Goal: Complete application form: Complete application form

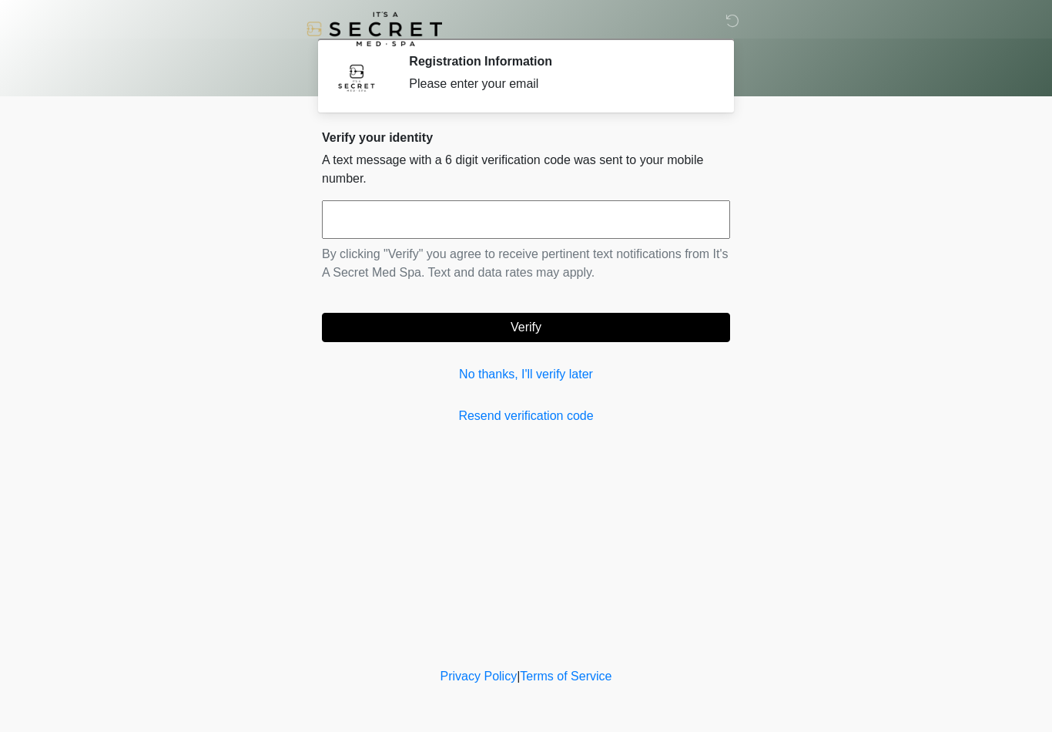
click at [428, 213] on input "text" at bounding box center [526, 219] width 408 height 39
type input "******"
click at [526, 328] on button "Verify" at bounding box center [526, 327] width 408 height 29
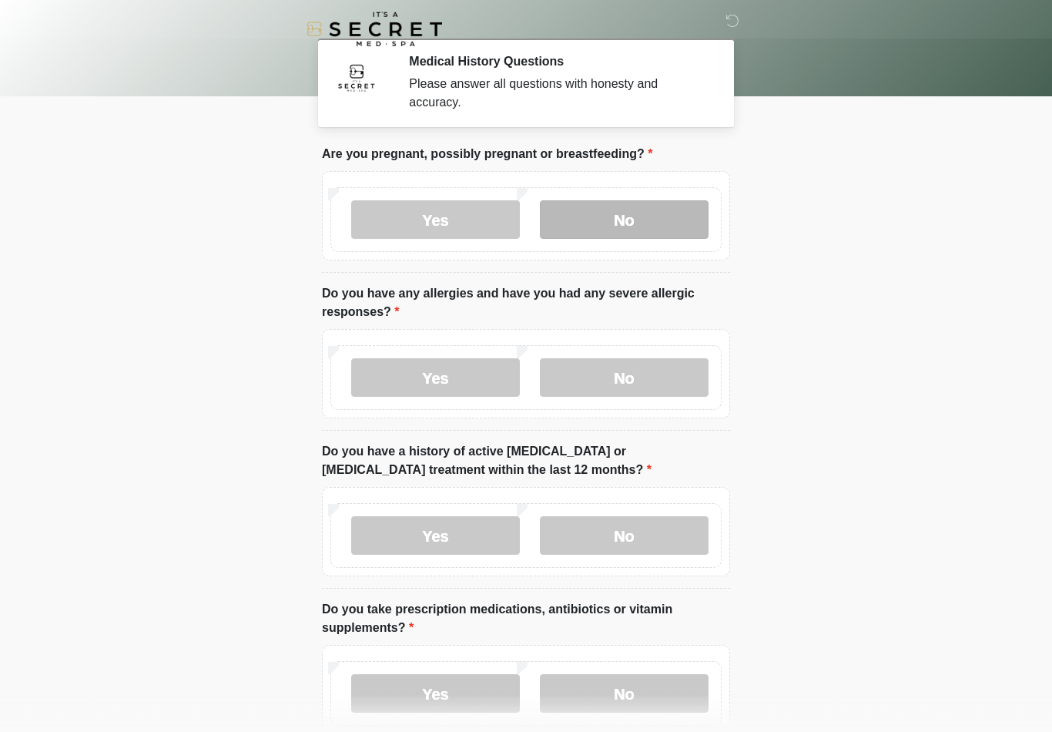
click at [582, 206] on label "No" at bounding box center [624, 219] width 169 height 39
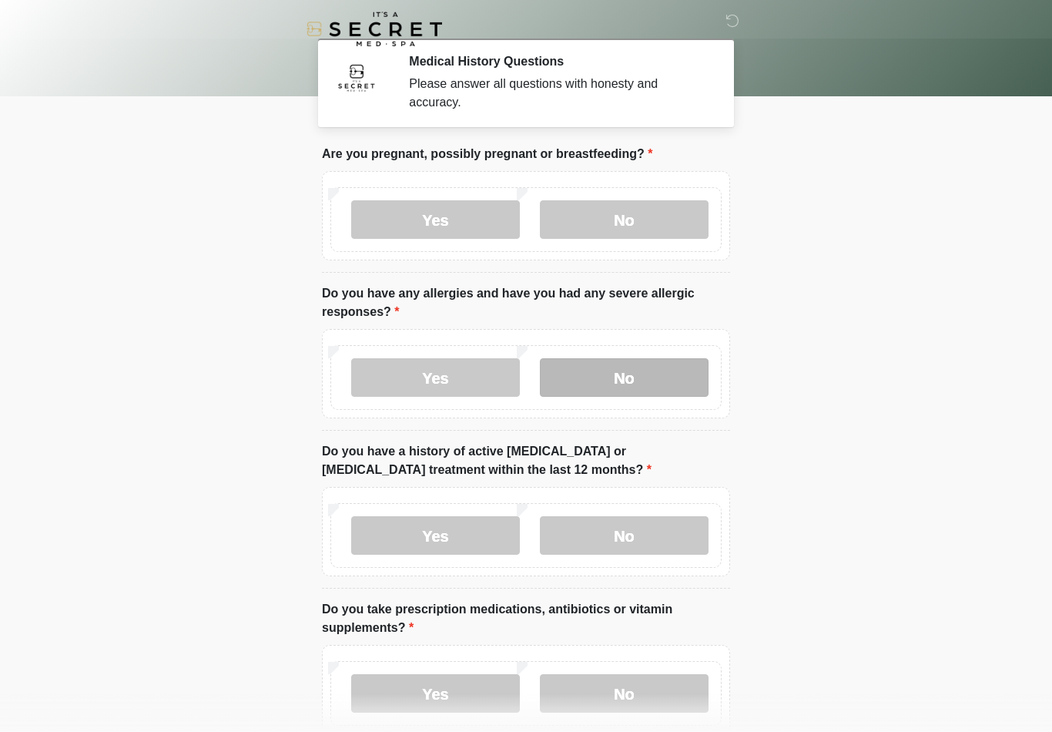
click at [612, 374] on label "No" at bounding box center [624, 377] width 169 height 39
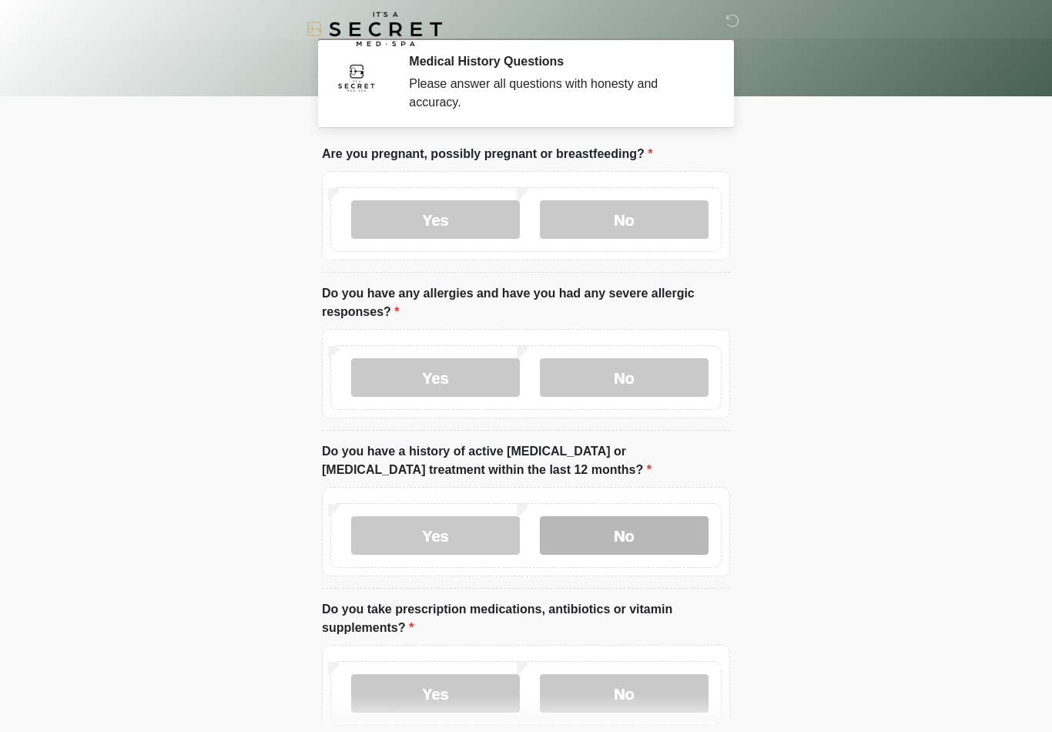
click at [626, 545] on label "No" at bounding box center [624, 535] width 169 height 39
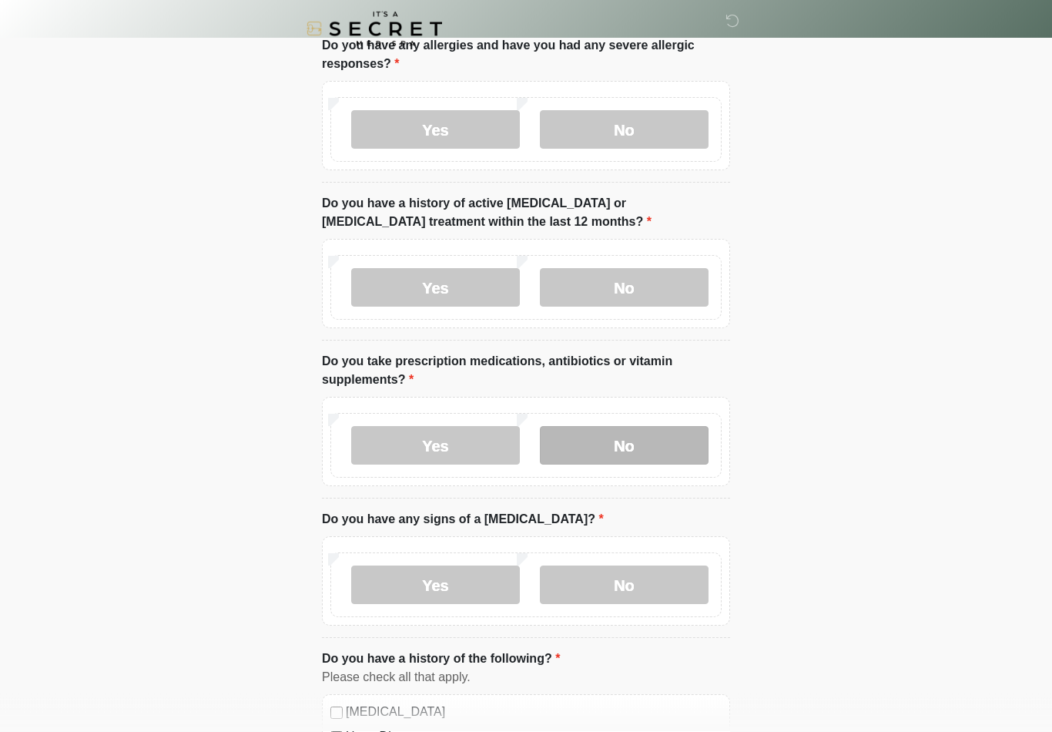
click at [655, 451] on label "No" at bounding box center [624, 446] width 169 height 39
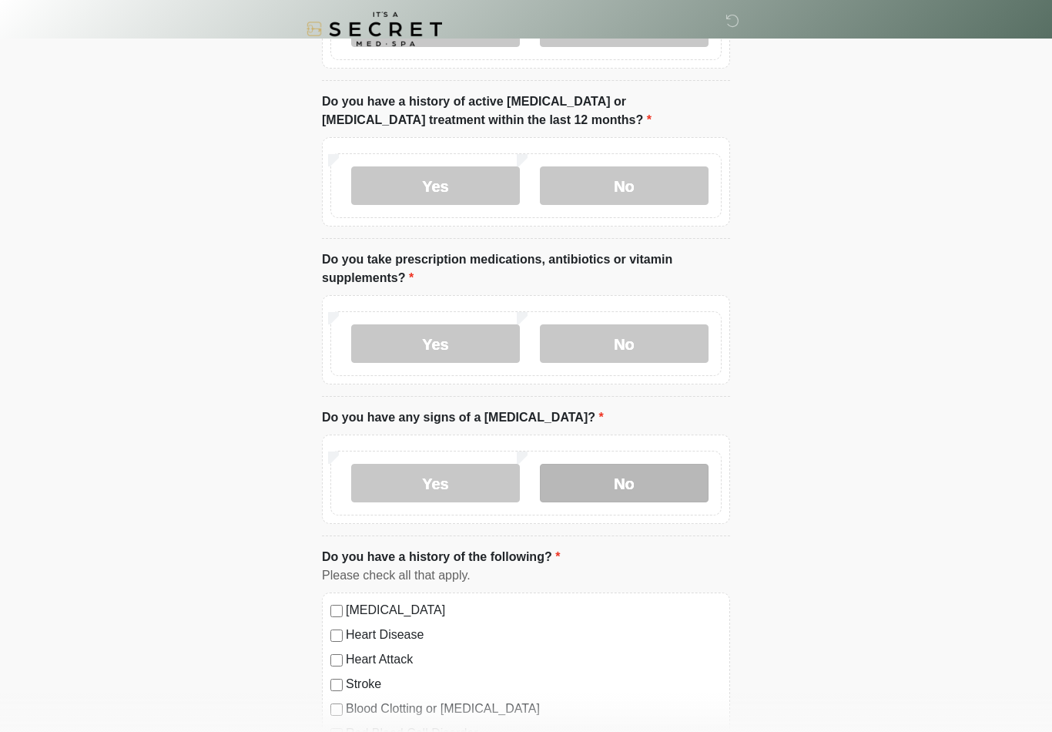
click at [669, 465] on label "No" at bounding box center [624, 483] width 169 height 39
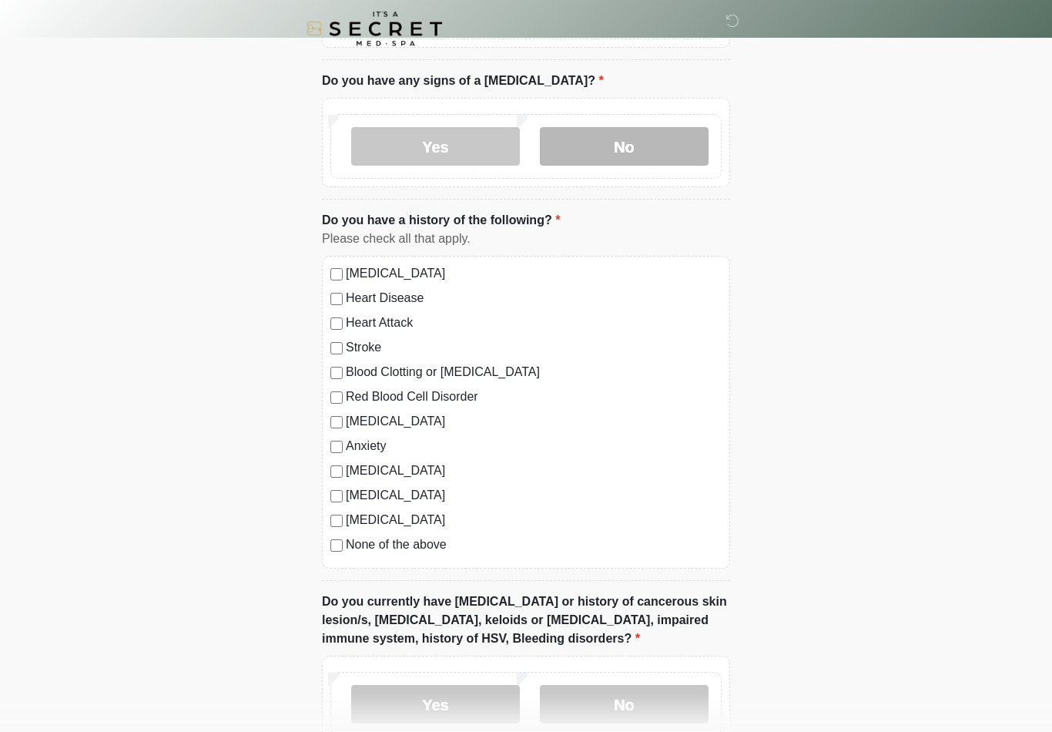
scroll to position [686, 0]
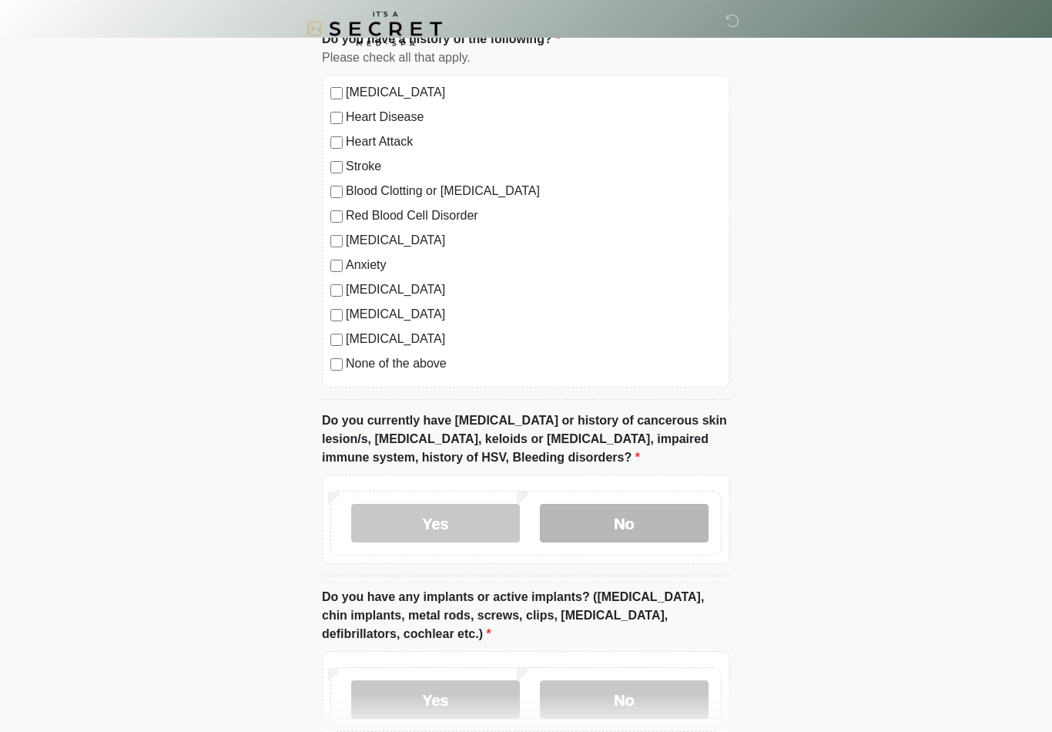
click at [600, 522] on label "No" at bounding box center [624, 524] width 169 height 39
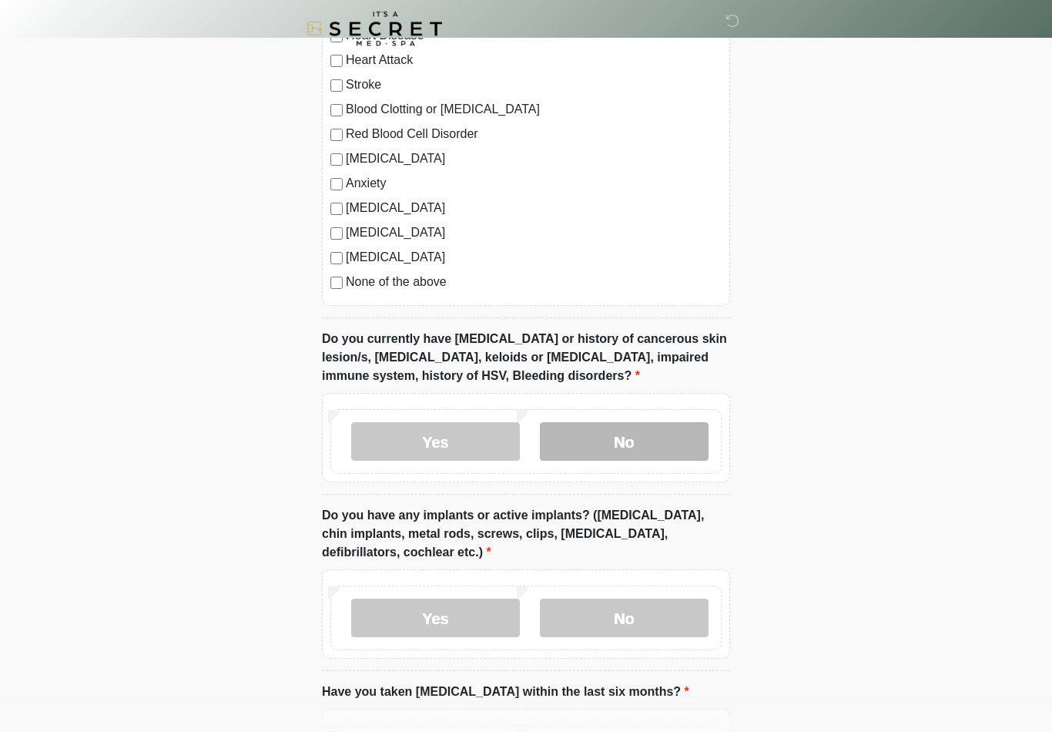
scroll to position [952, 0]
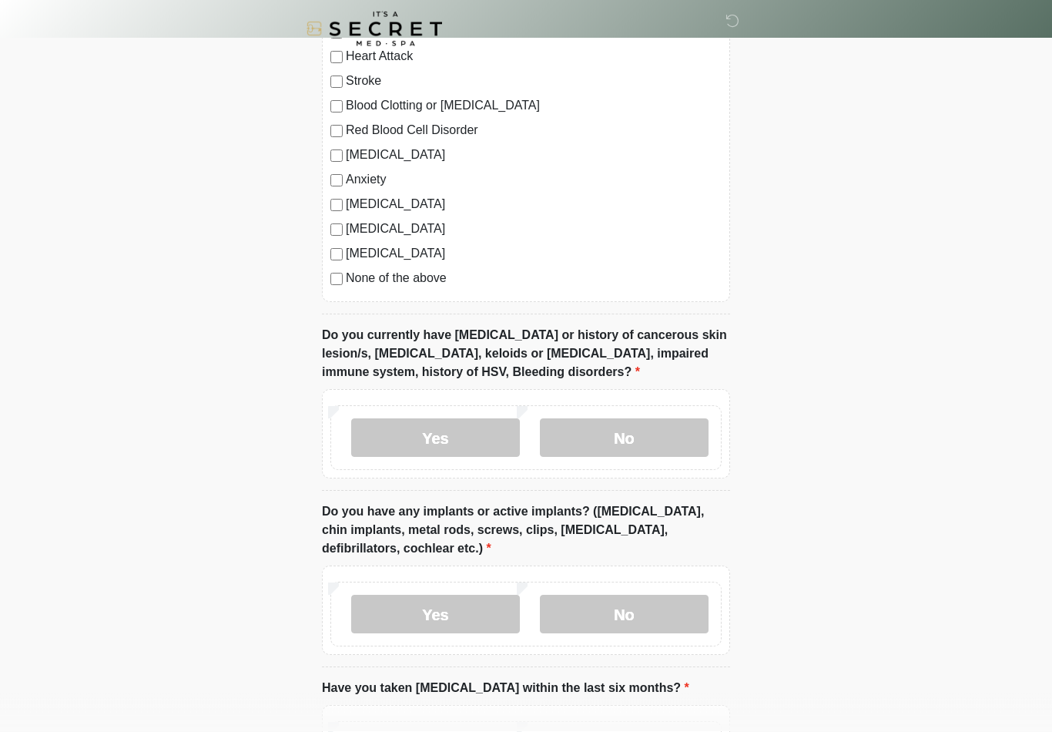
click at [634, 641] on div "Yes No" at bounding box center [525, 614] width 391 height 65
click at [656, 622] on label "No" at bounding box center [624, 614] width 169 height 39
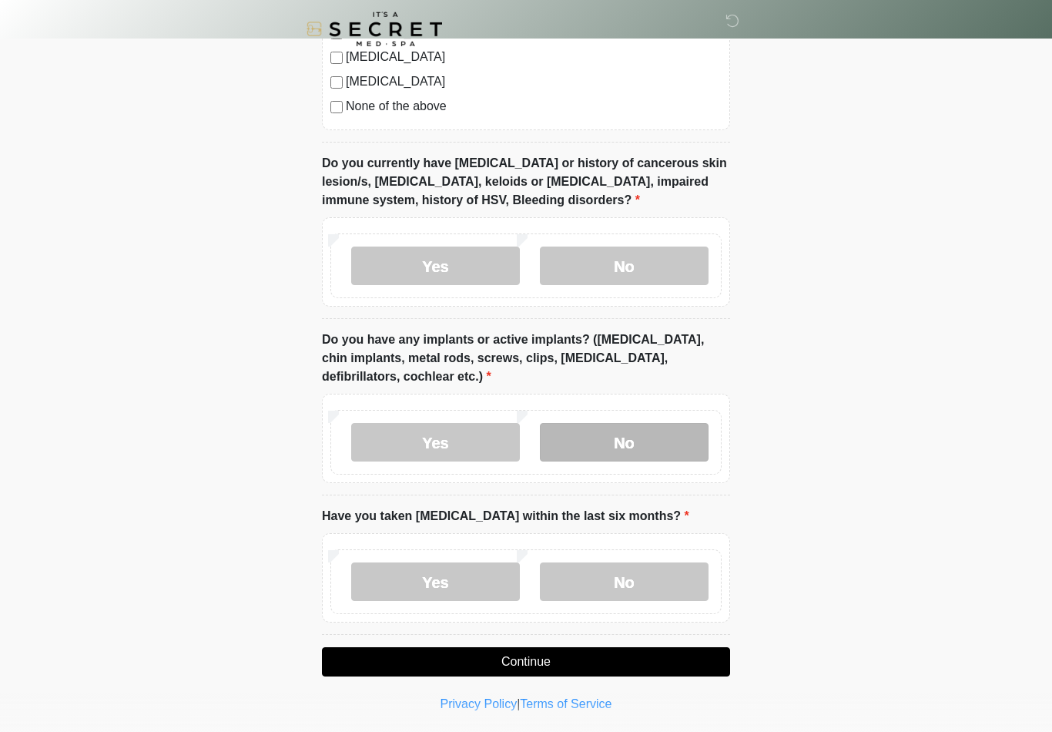
scroll to position [1126, 0]
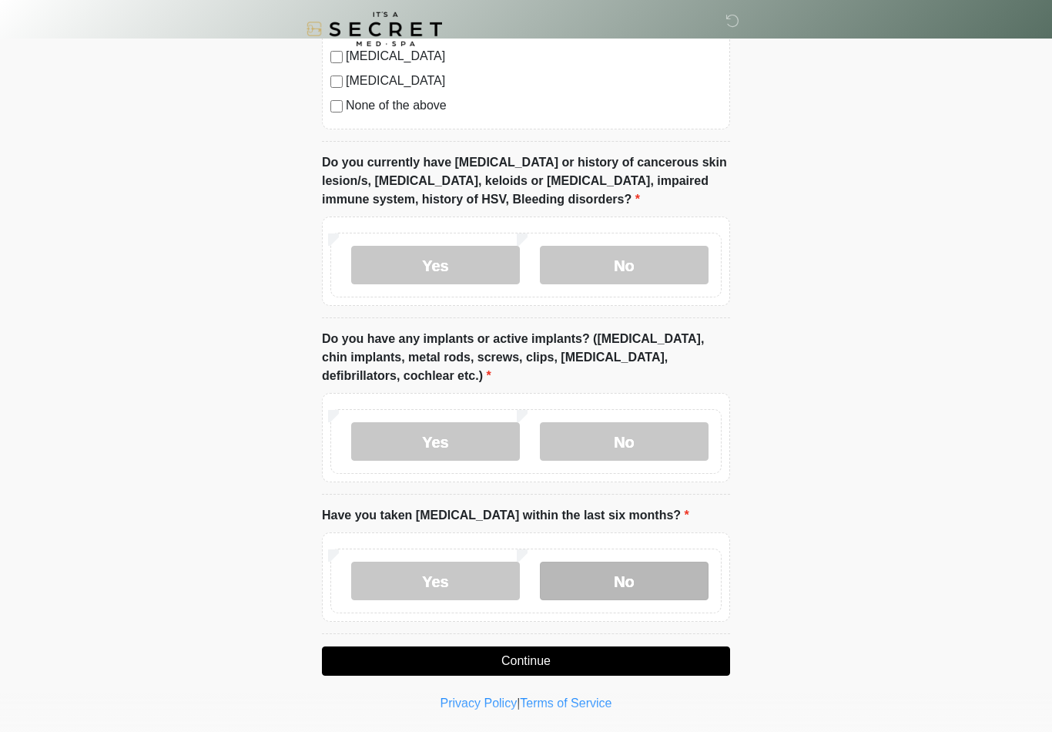
click at [645, 586] on label "No" at bounding box center [624, 581] width 169 height 39
click at [551, 657] on button "Continue" at bounding box center [526, 660] width 408 height 29
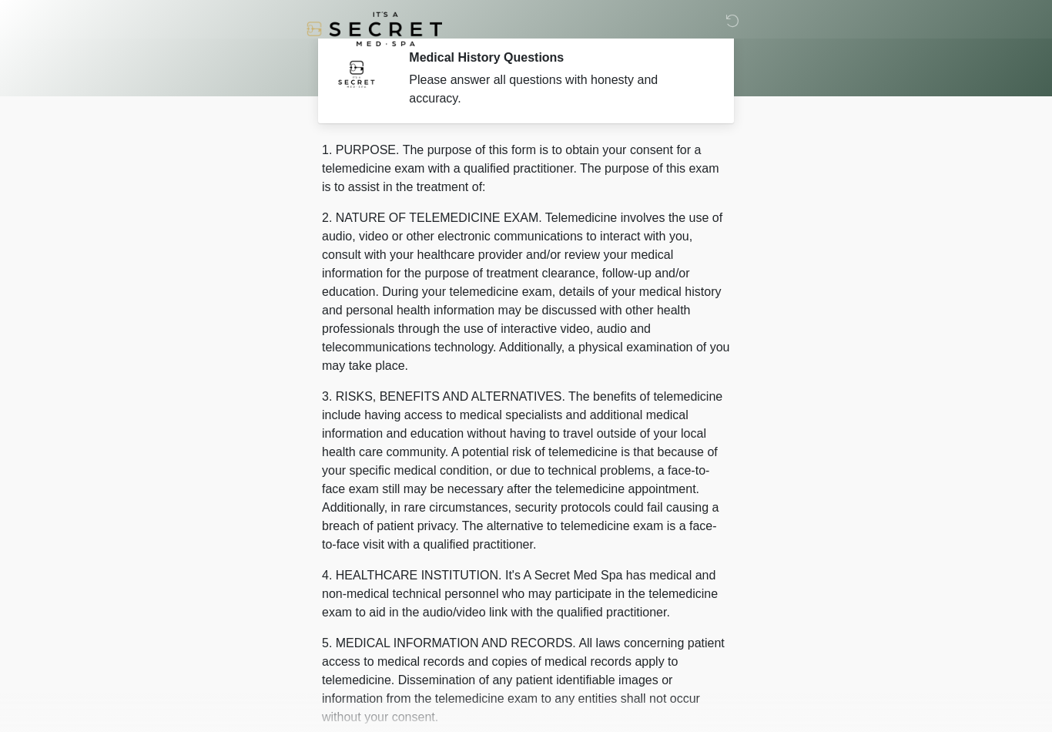
scroll to position [0, 0]
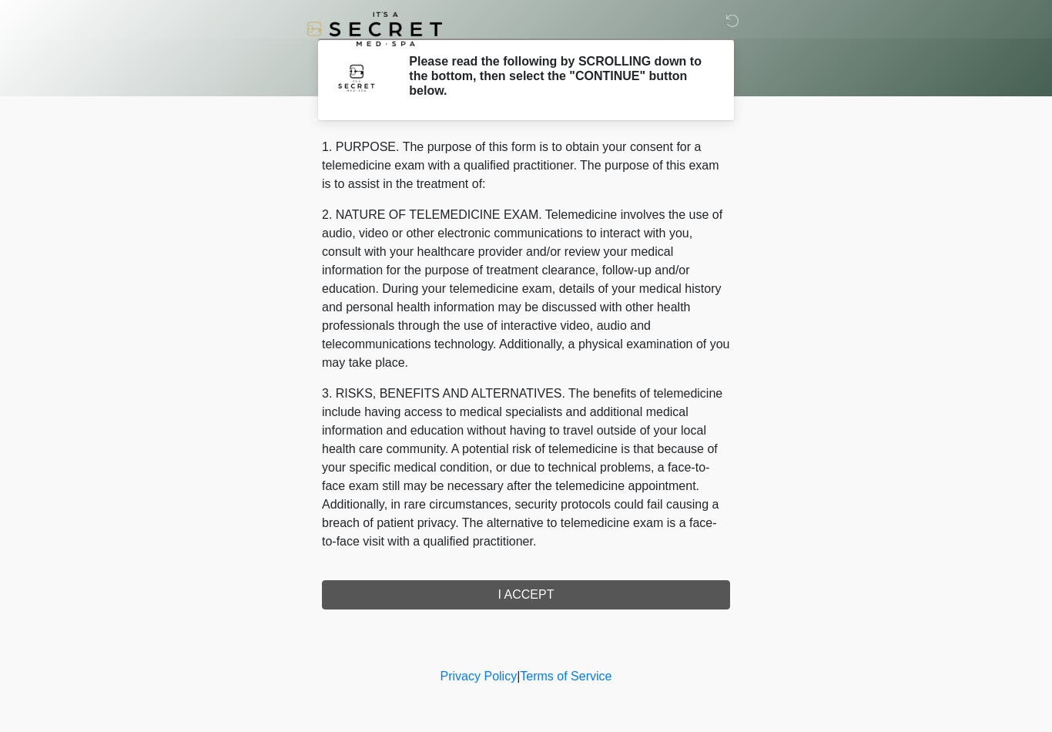
click at [576, 590] on div "1. PURPOSE. The purpose of this form is to obtain your consent for a telemedici…" at bounding box center [526, 373] width 408 height 471
click at [562, 589] on div "1. PURPOSE. The purpose of this form is to obtain your consent for a telemedici…" at bounding box center [526, 373] width 408 height 471
click at [548, 599] on div "1. PURPOSE. The purpose of this form is to obtain your consent for a telemedici…" at bounding box center [526, 373] width 408 height 471
click at [552, 582] on div "1. PURPOSE. The purpose of this form is to obtain your consent for a telemedici…" at bounding box center [526, 373] width 408 height 471
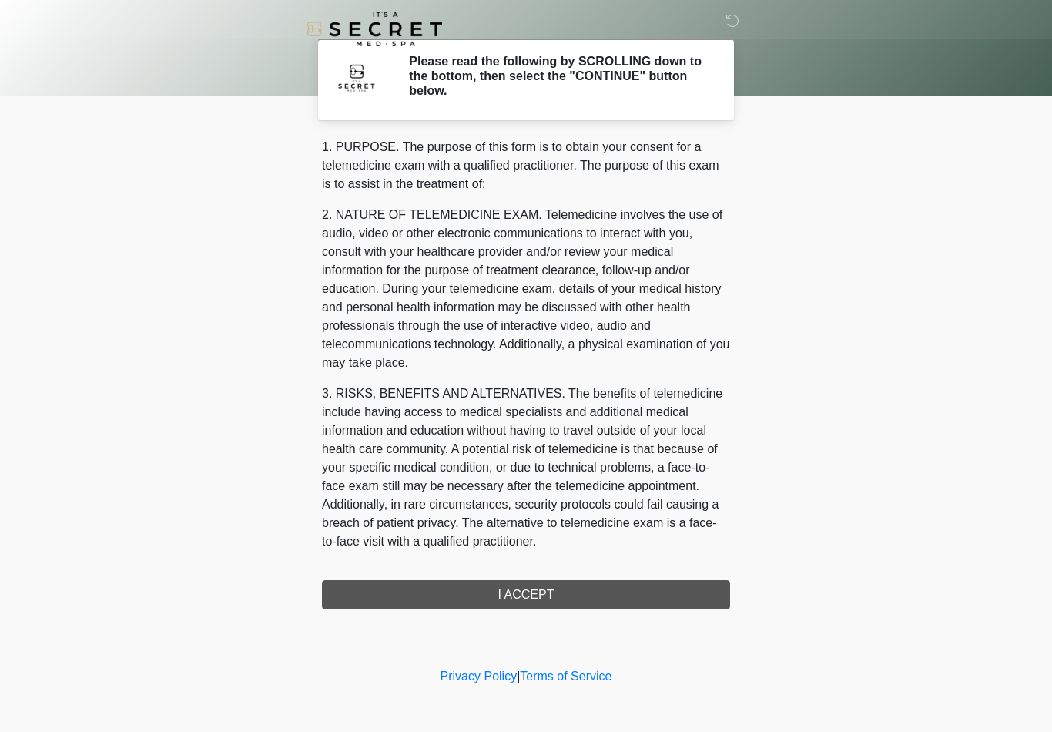
click at [557, 582] on div "1. PURPOSE. The purpose of this form is to obtain your consent for a telemedici…" at bounding box center [526, 373] width 408 height 471
click at [534, 592] on div "1. PURPOSE. The purpose of this form is to obtain your consent for a telemedici…" at bounding box center [526, 373] width 408 height 471
click at [533, 584] on div "1. PURPOSE. The purpose of this form is to obtain your consent for a telemedici…" at bounding box center [526, 373] width 408 height 471
click at [535, 575] on div "1. PURPOSE. The purpose of this form is to obtain your consent for a telemedici…" at bounding box center [526, 373] width 408 height 471
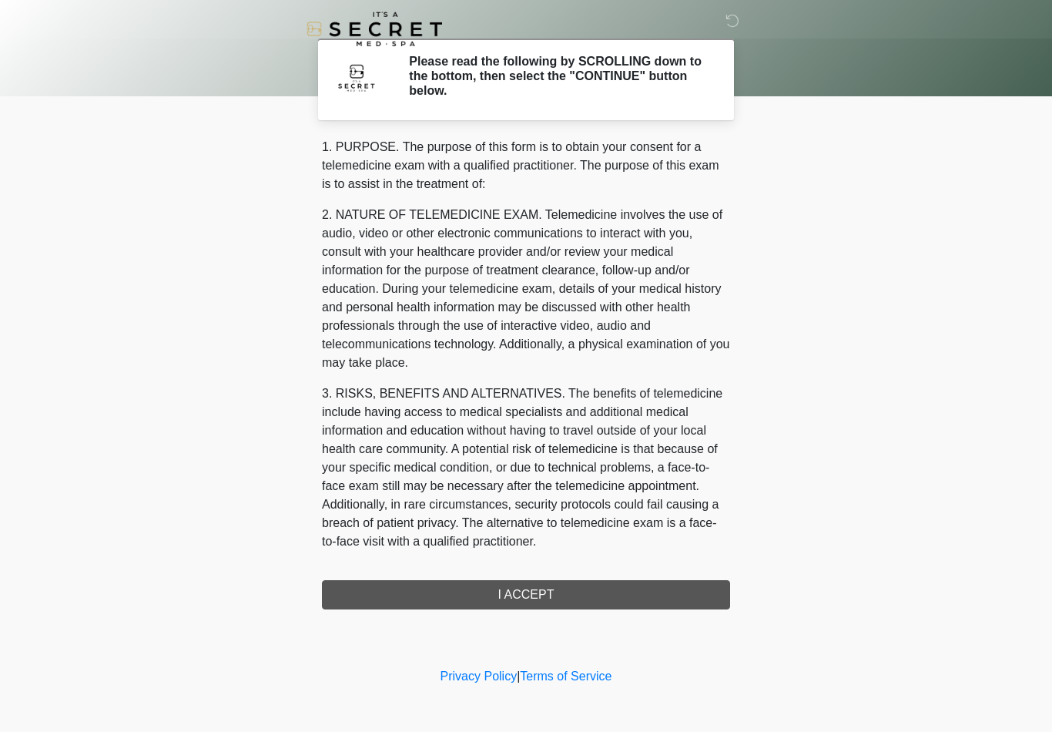
click at [550, 597] on div "1. PURPOSE. The purpose of this form is to obtain your consent for a telemedici…" at bounding box center [526, 373] width 408 height 471
click at [547, 597] on div "1. PURPOSE. The purpose of this form is to obtain your consent for a telemedici…" at bounding box center [526, 373] width 408 height 471
click at [552, 585] on div "1. PURPOSE. The purpose of this form is to obtain your consent for a telemedici…" at bounding box center [526, 373] width 408 height 471
click at [553, 580] on div "1. PURPOSE. The purpose of this form is to obtain your consent for a telemedici…" at bounding box center [526, 373] width 408 height 471
click at [534, 595] on div "1. PURPOSE. The purpose of this form is to obtain your consent for a telemedici…" at bounding box center [526, 373] width 408 height 471
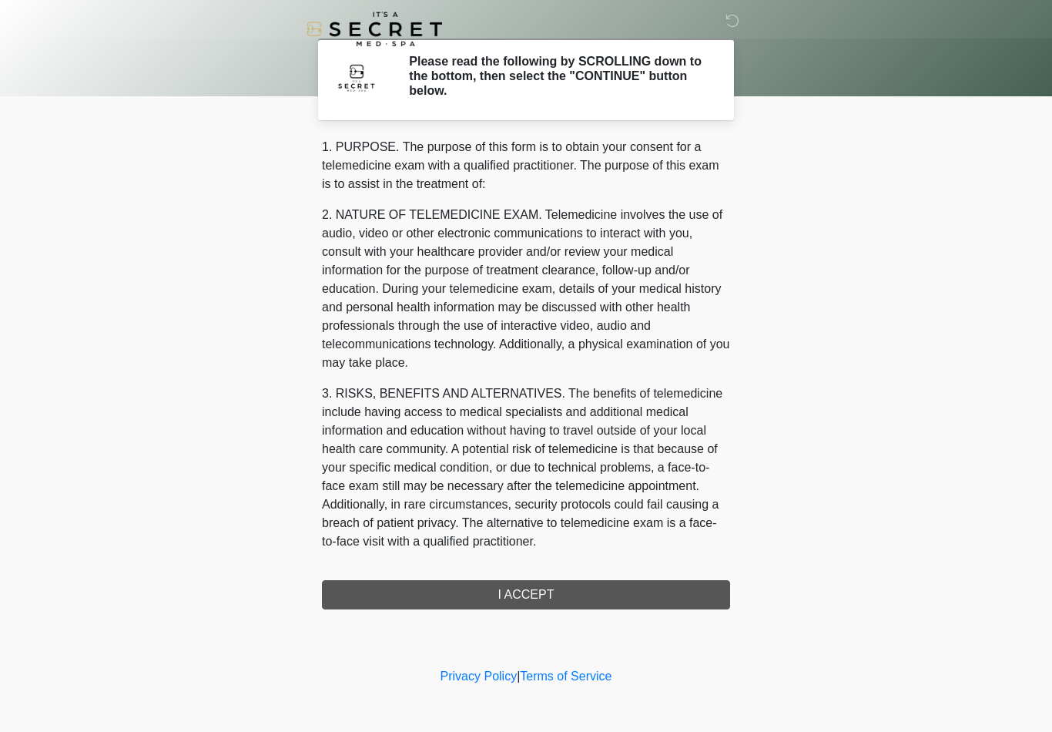
click at [534, 595] on div "1. PURPOSE. The purpose of this form is to obtain your consent for a telemedici…" at bounding box center [526, 373] width 408 height 471
click at [726, 384] on p "3. RISKS, BENEFITS AND ALTERNATIVES. The benefits of telemedicine include havin…" at bounding box center [526, 467] width 408 height 166
click at [575, 56] on div at bounding box center [514, 29] width 462 height 58
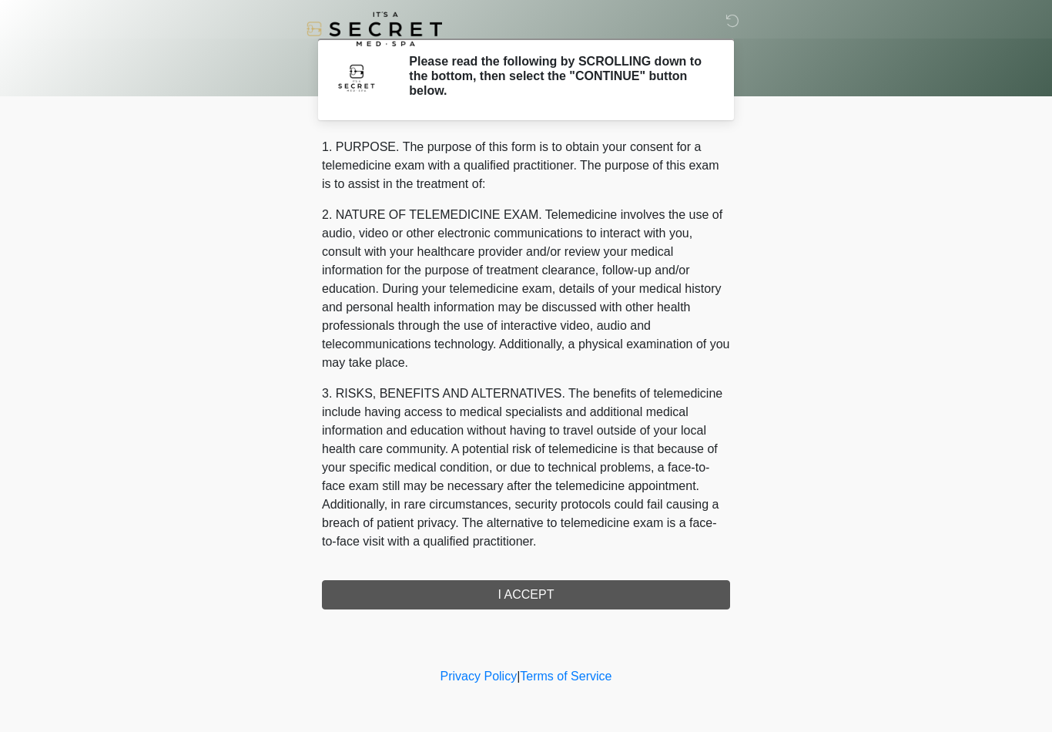
click at [416, 113] on section "Please read the following by SCROLLING down to the bottom, then select the "CON…" at bounding box center [526, 80] width 416 height 82
click at [367, 102] on div at bounding box center [366, 79] width 64 height 51
click at [367, 99] on div at bounding box center [366, 79] width 64 height 51
click at [542, 593] on div "1. PURPOSE. The purpose of this form is to obtain your consent for a telemedici…" at bounding box center [526, 373] width 408 height 471
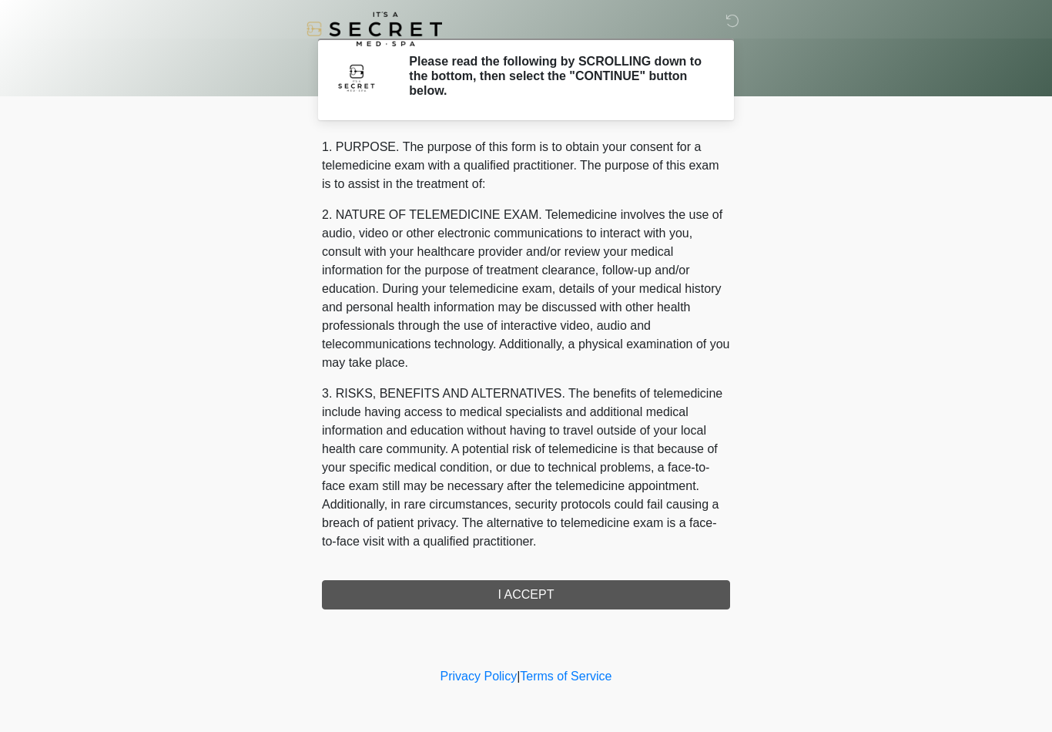
click at [542, 593] on div "1. PURPOSE. The purpose of this form is to obtain your consent for a telemedici…" at bounding box center [526, 373] width 408 height 471
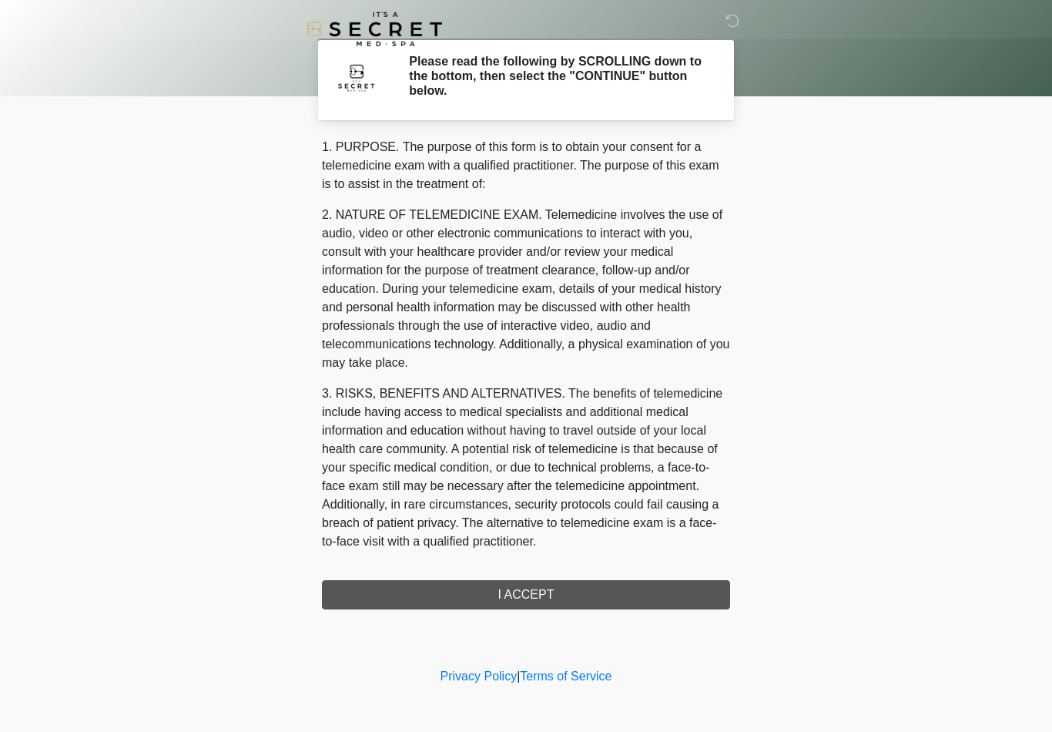
click at [542, 593] on div "1. PURPOSE. The purpose of this form is to obtain your consent for a telemedici…" at bounding box center [526, 373] width 408 height 471
click at [881, 579] on body "‎ ‎ Please read the following by SCROLLING down to the bottom, then select the …" at bounding box center [526, 366] width 1052 height 732
click at [503, 58] on h2 "Please read the following by SCROLLING down to the bottom, then select the "CON…" at bounding box center [558, 76] width 298 height 45
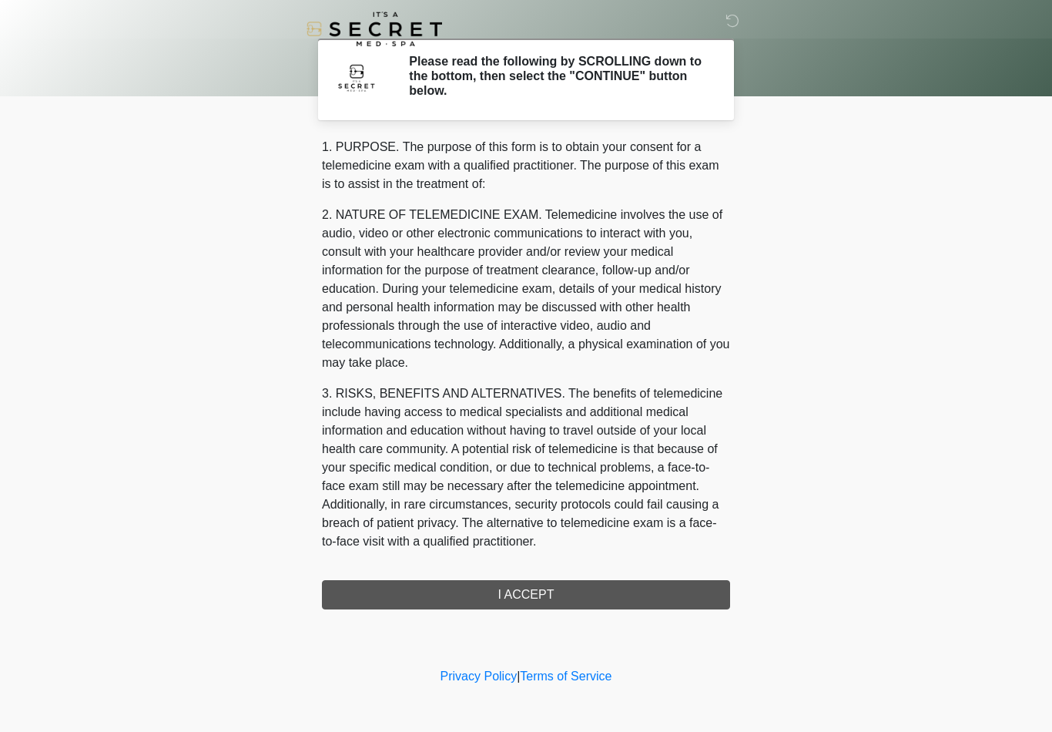
click at [503, 58] on h2 "Please read the following by SCROLLING down to the bottom, then select the "CON…" at bounding box center [558, 76] width 298 height 45
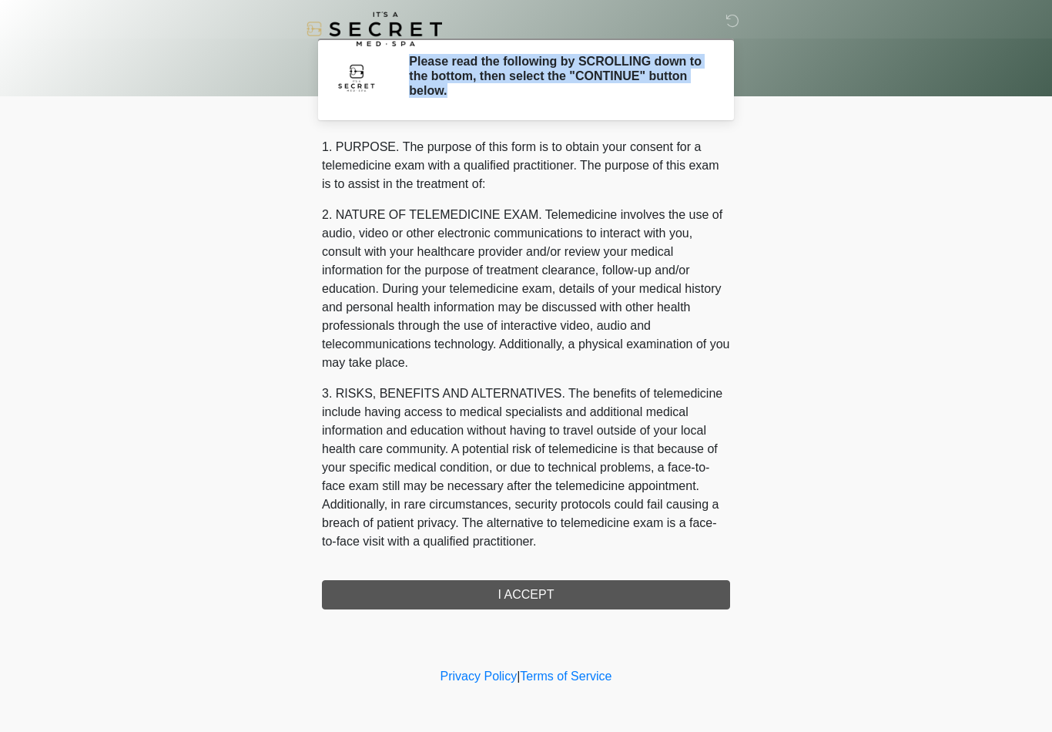
click at [503, 58] on h2 "Please read the following by SCROLLING down to the bottom, then select the "CON…" at bounding box center [558, 76] width 298 height 45
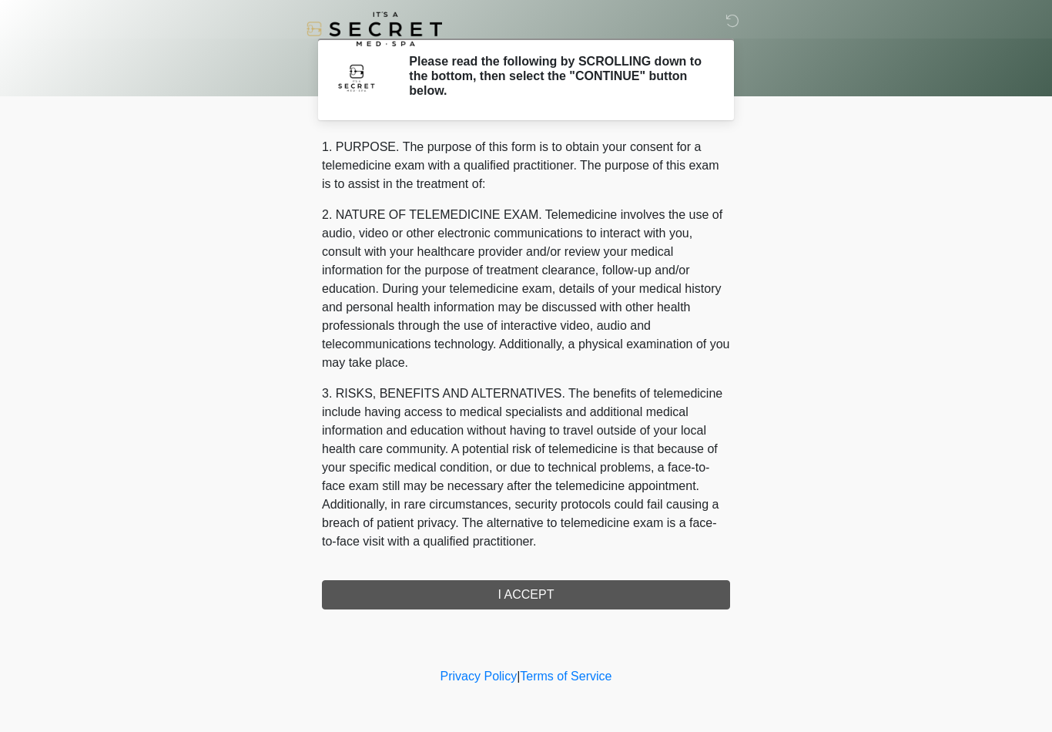
click at [330, 48] on div at bounding box center [514, 29] width 462 height 58
click at [367, 32] on img at bounding box center [375, 29] width 136 height 35
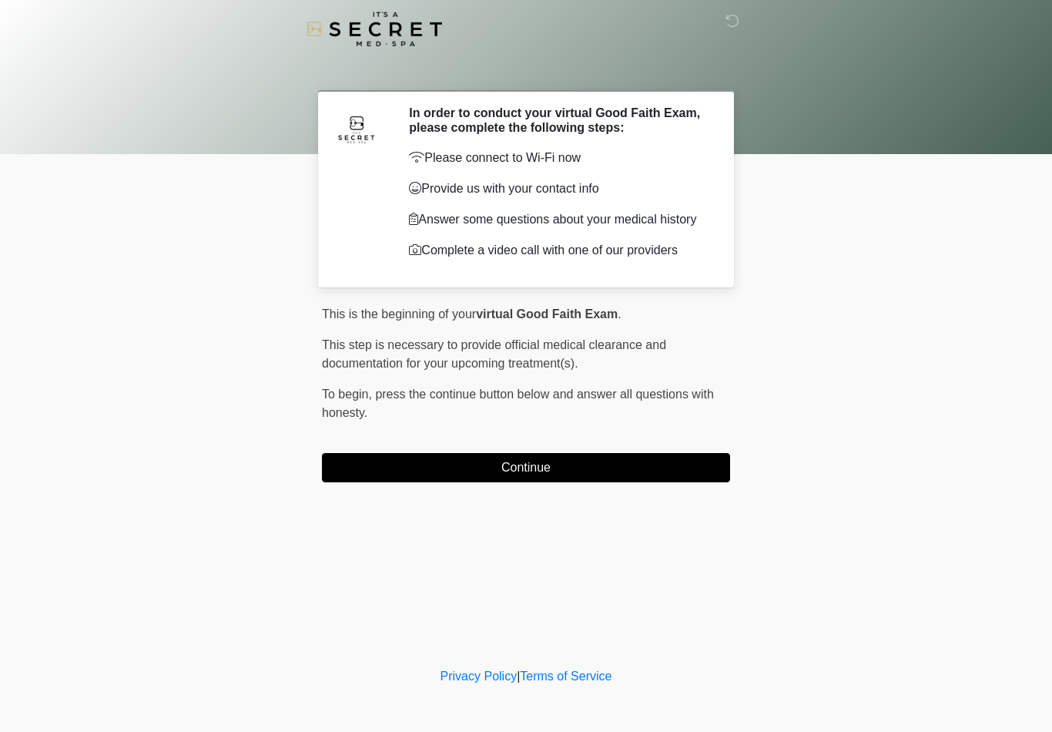
click at [528, 471] on button "Continue" at bounding box center [526, 467] width 408 height 29
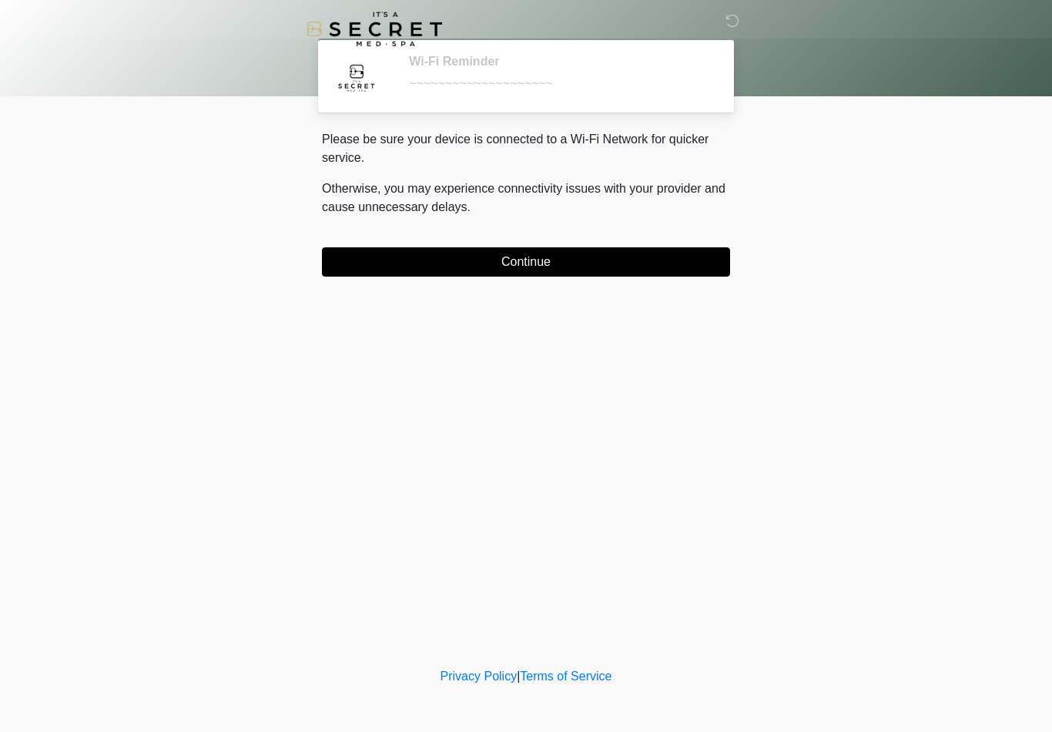
click at [574, 262] on button "Continue" at bounding box center [526, 261] width 408 height 29
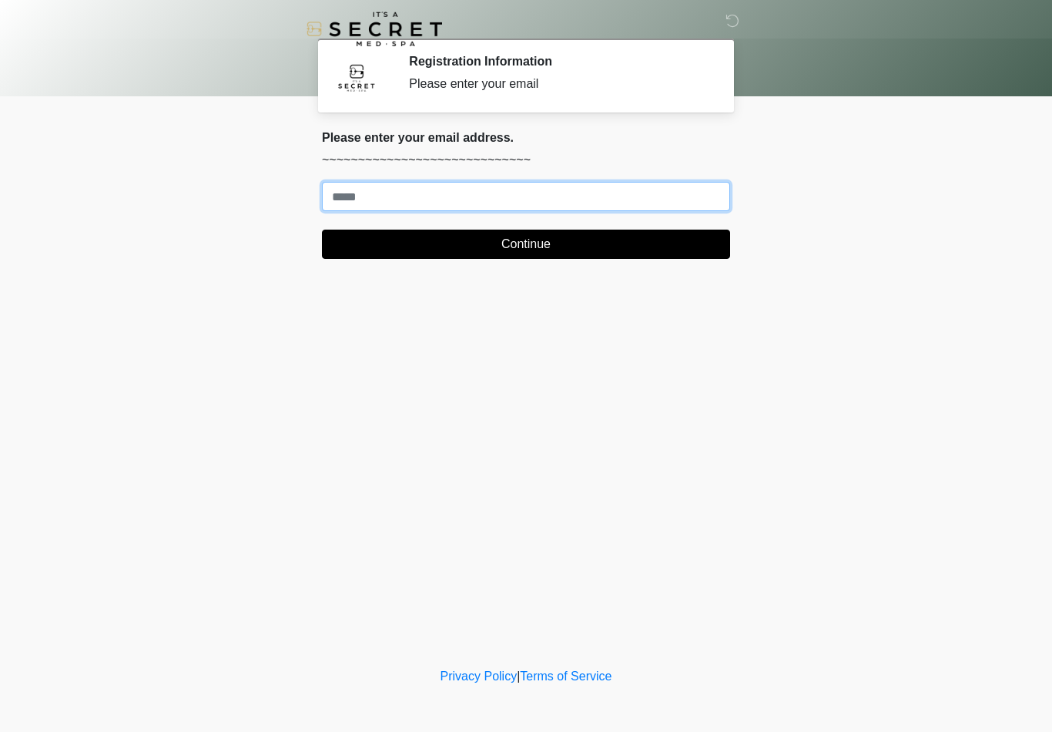
click at [395, 194] on input "Where should we email your treatment plan?" at bounding box center [526, 196] width 408 height 29
type input "**********"
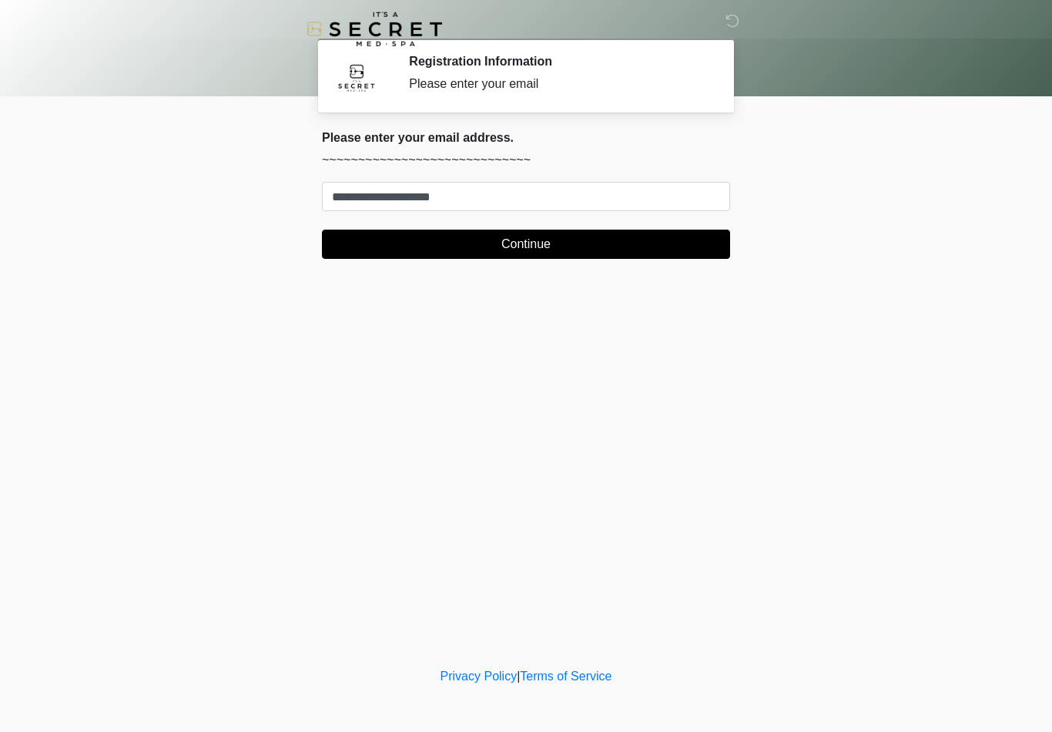
click at [491, 247] on button "Continue" at bounding box center [526, 244] width 408 height 29
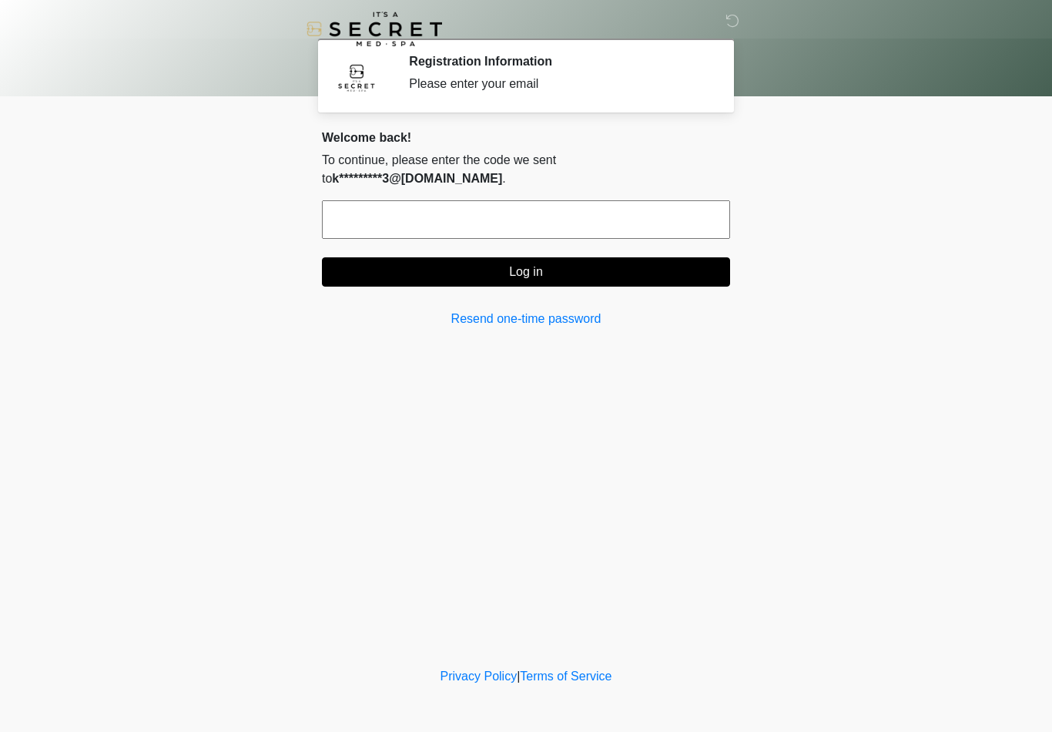
click at [530, 211] on input "text" at bounding box center [526, 219] width 408 height 39
type input "******"
click at [560, 257] on button "Log in" at bounding box center [526, 271] width 408 height 29
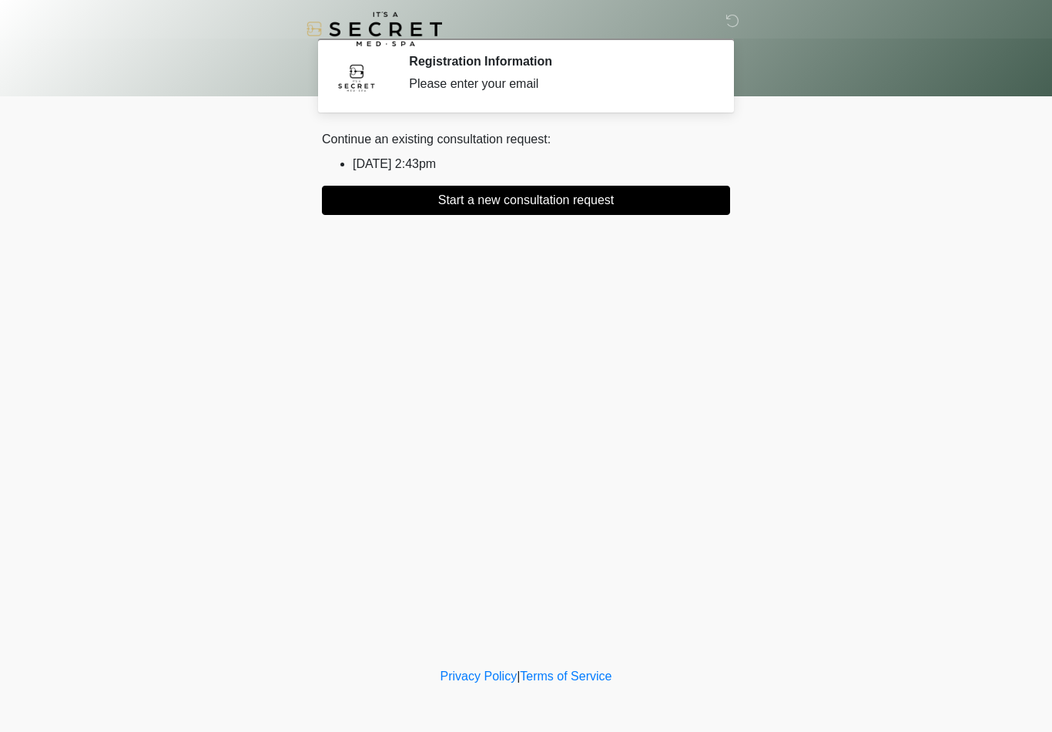
click at [573, 205] on button "Start a new consultation request" at bounding box center [526, 200] width 408 height 29
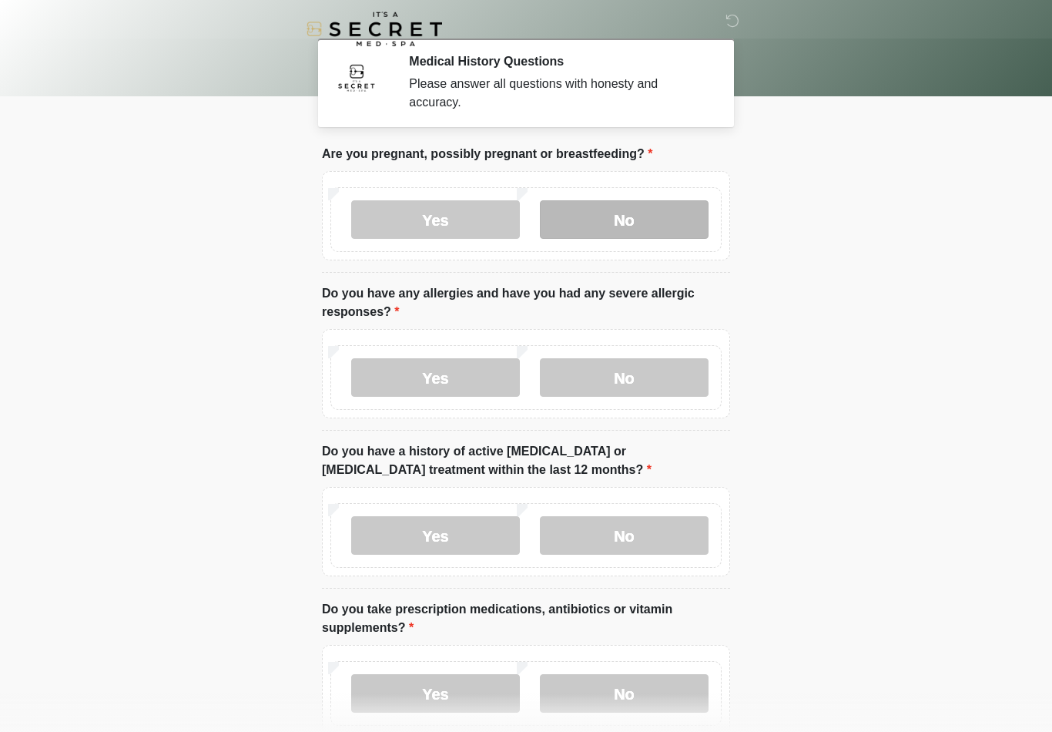
click at [610, 222] on label "No" at bounding box center [624, 219] width 169 height 39
click at [617, 401] on div "Yes No" at bounding box center [525, 377] width 391 height 65
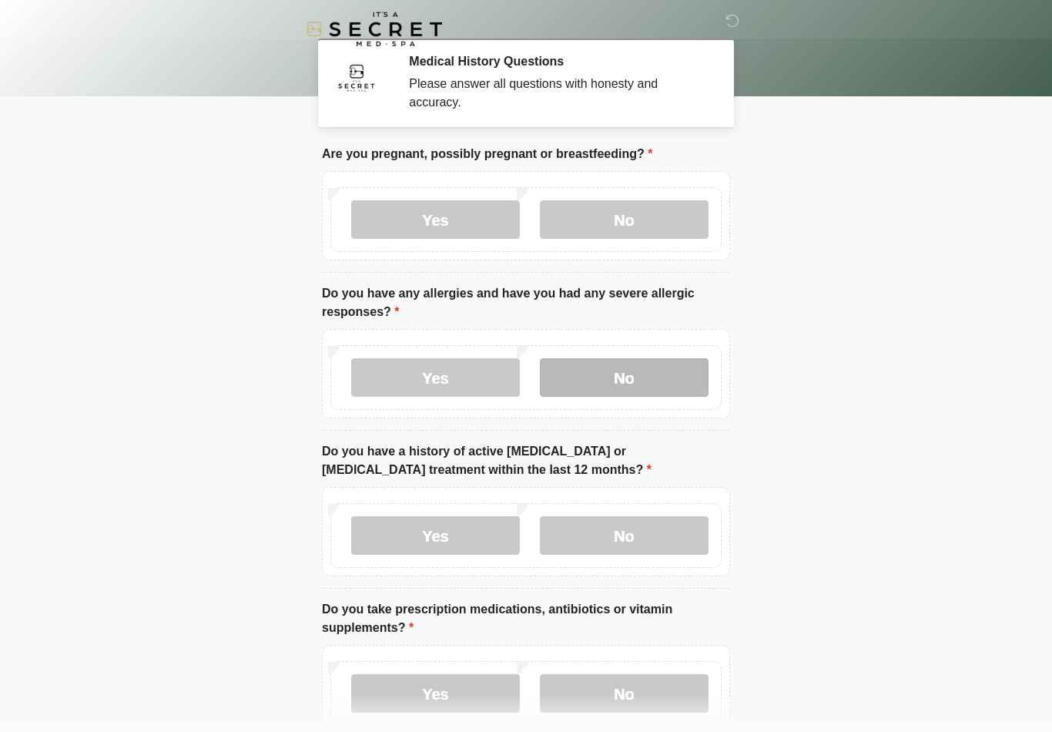
click at [585, 366] on label "No" at bounding box center [624, 377] width 169 height 39
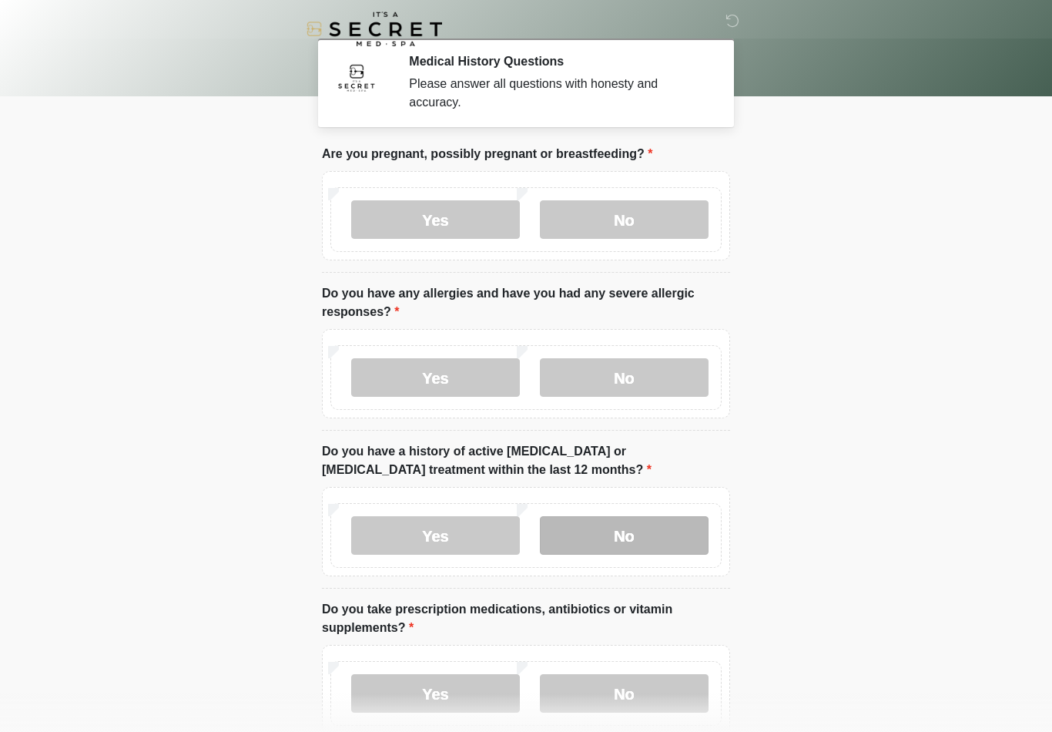
click at [588, 523] on label "No" at bounding box center [624, 535] width 169 height 39
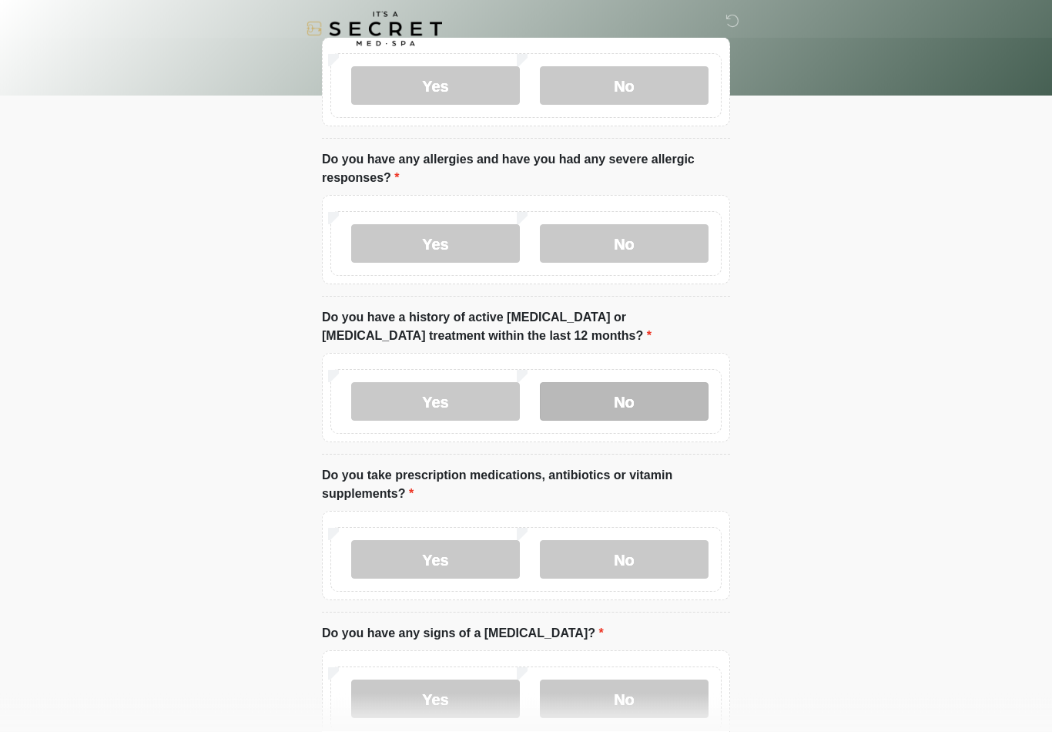
scroll to position [155, 0]
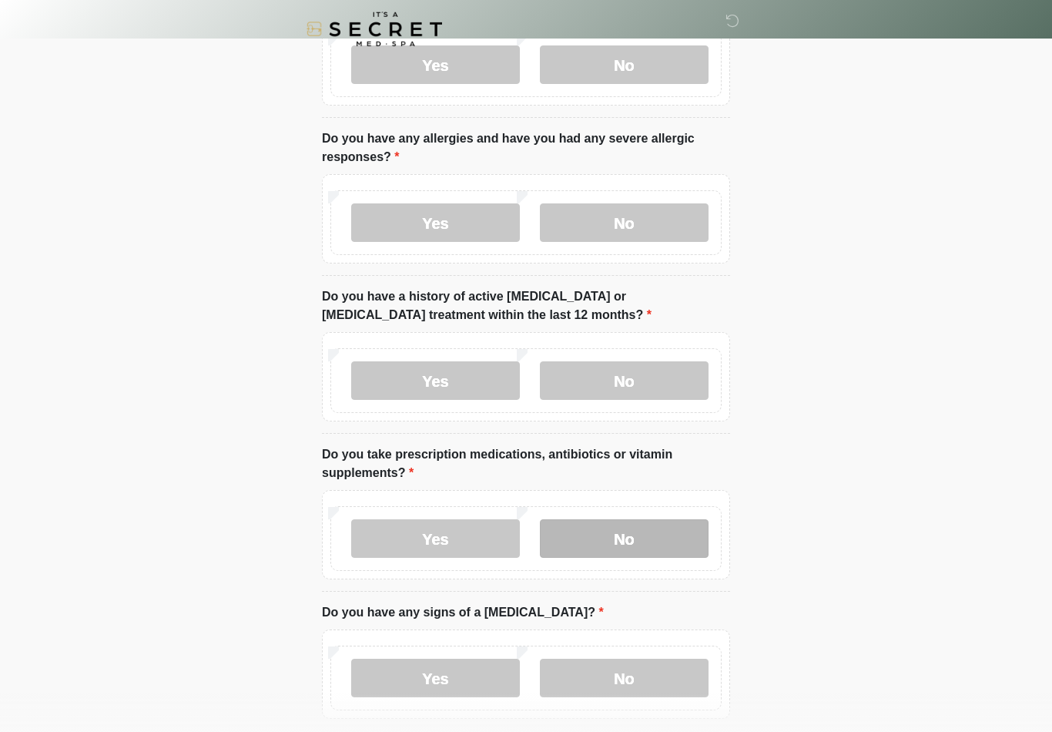
click at [585, 541] on label "No" at bounding box center [624, 538] width 169 height 39
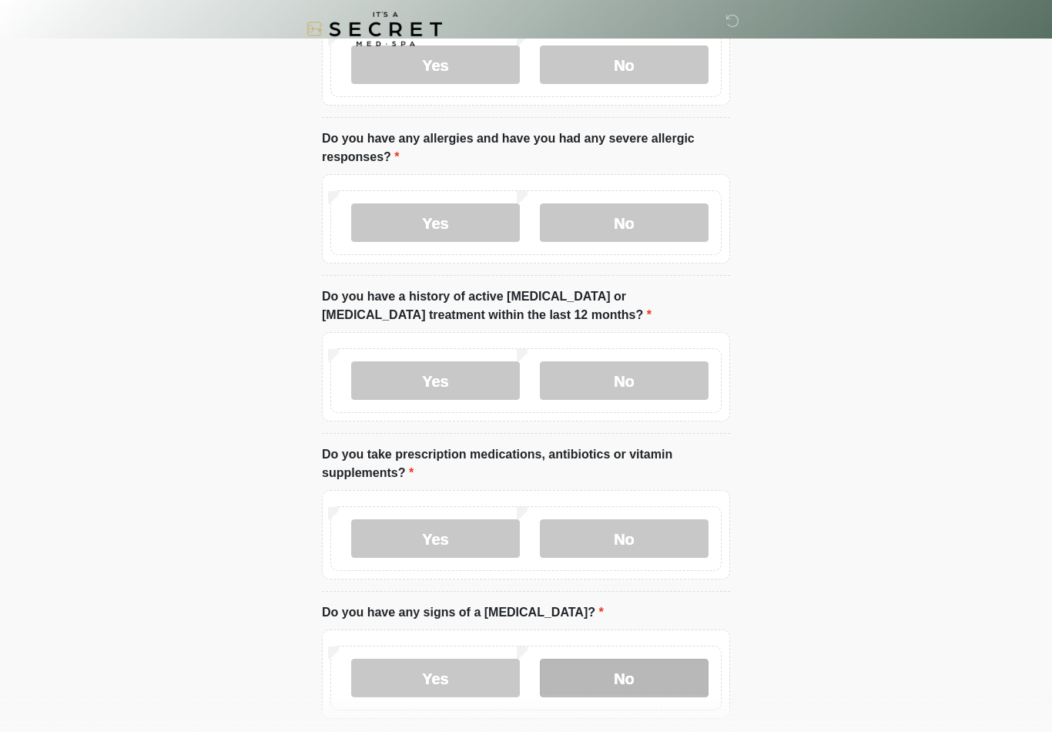
click at [596, 660] on label "No" at bounding box center [624, 678] width 169 height 39
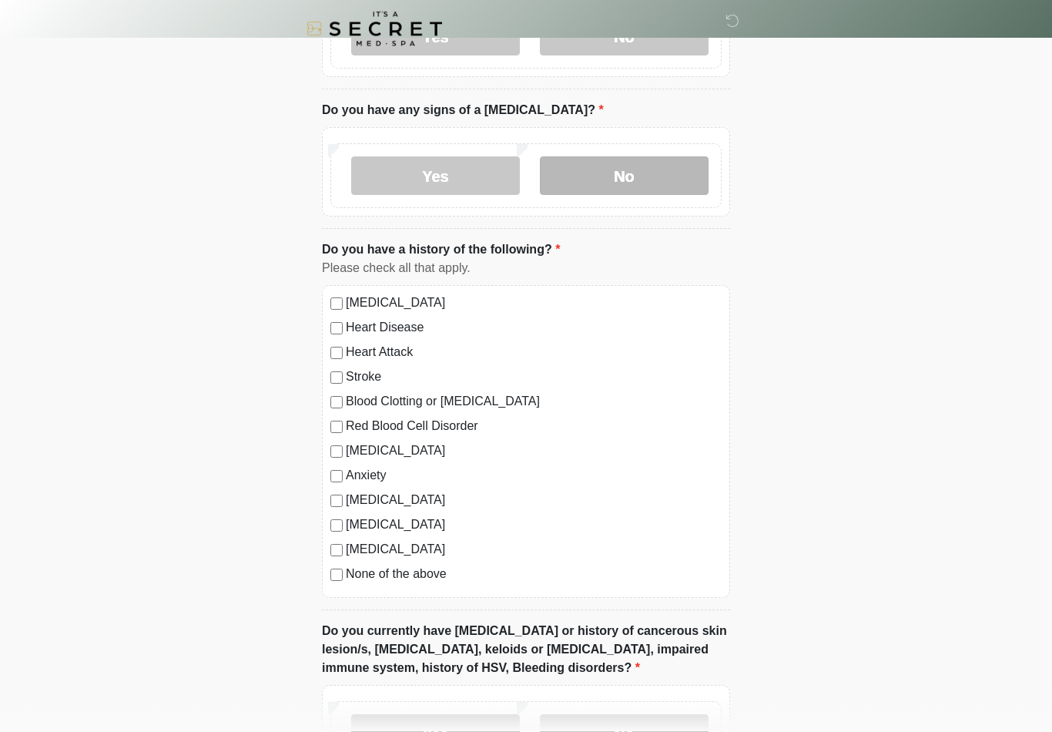
scroll to position [657, 0]
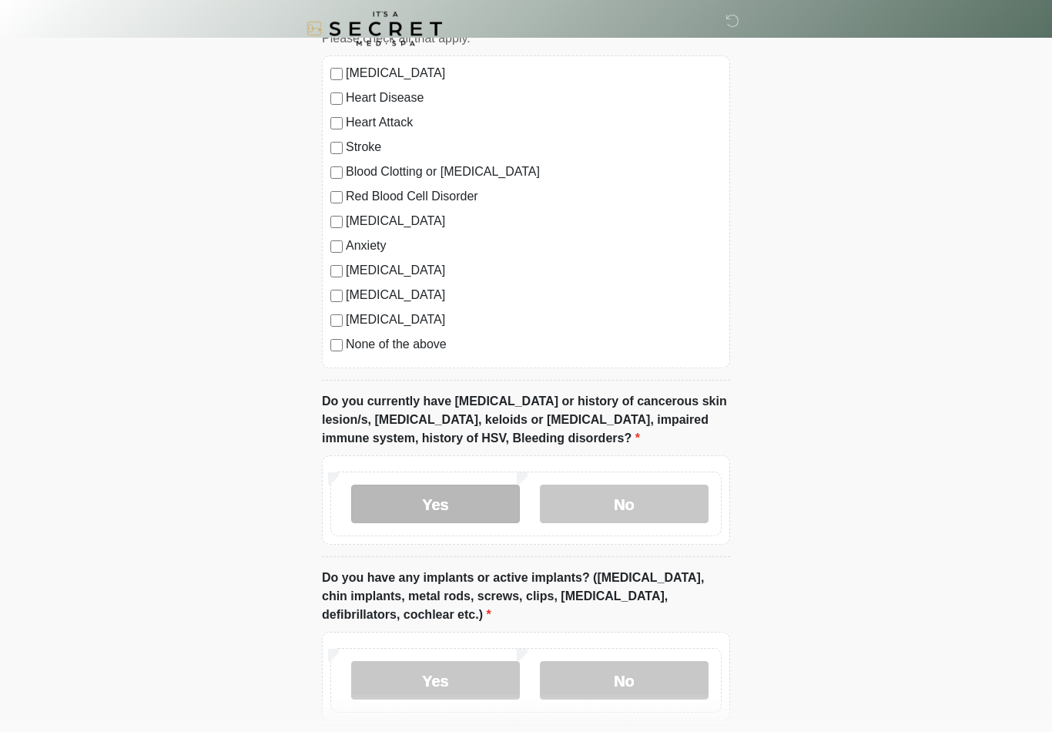
click at [393, 503] on label "Yes" at bounding box center [435, 504] width 169 height 39
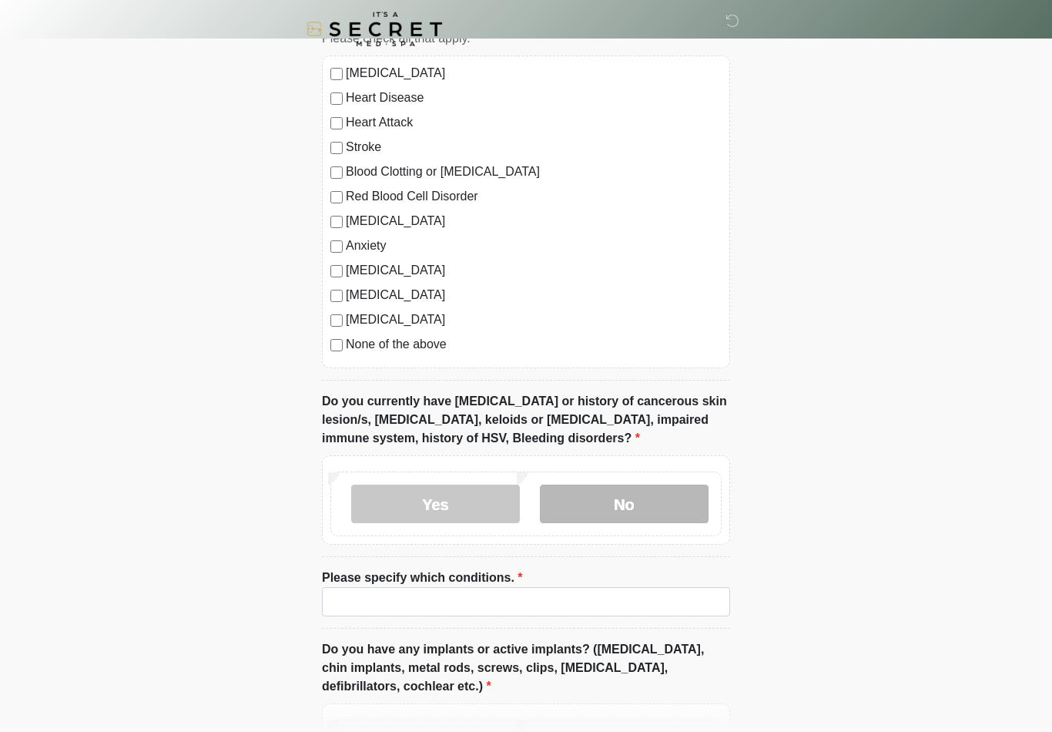
click at [580, 512] on label "No" at bounding box center [624, 504] width 169 height 39
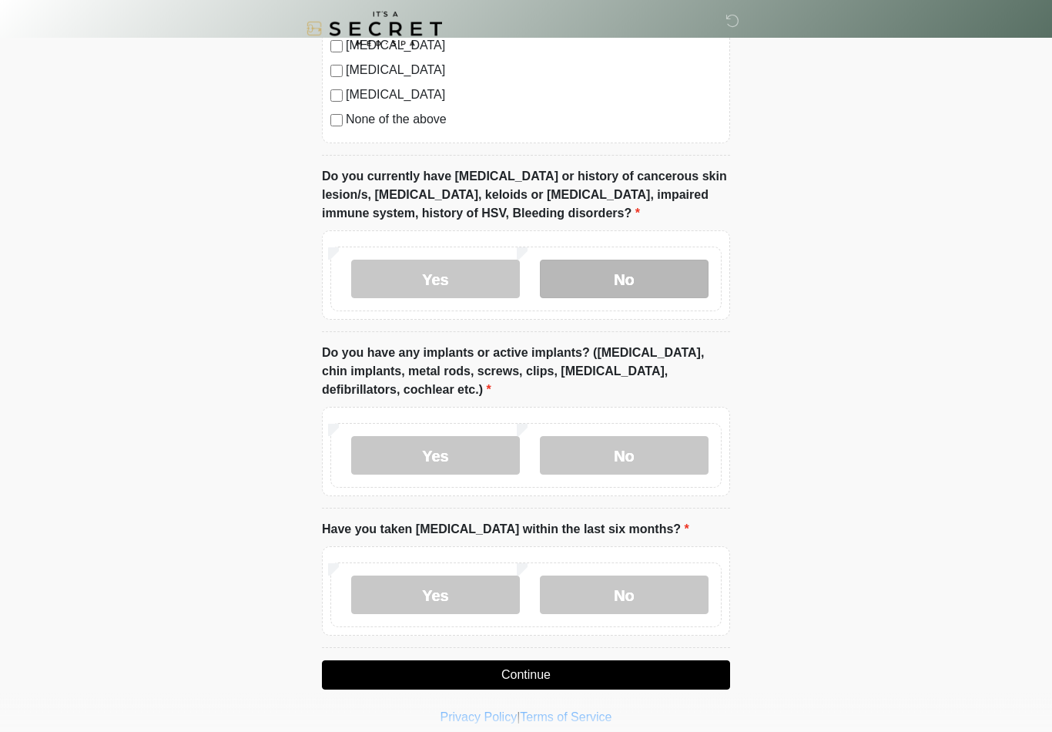
scroll to position [1112, 0]
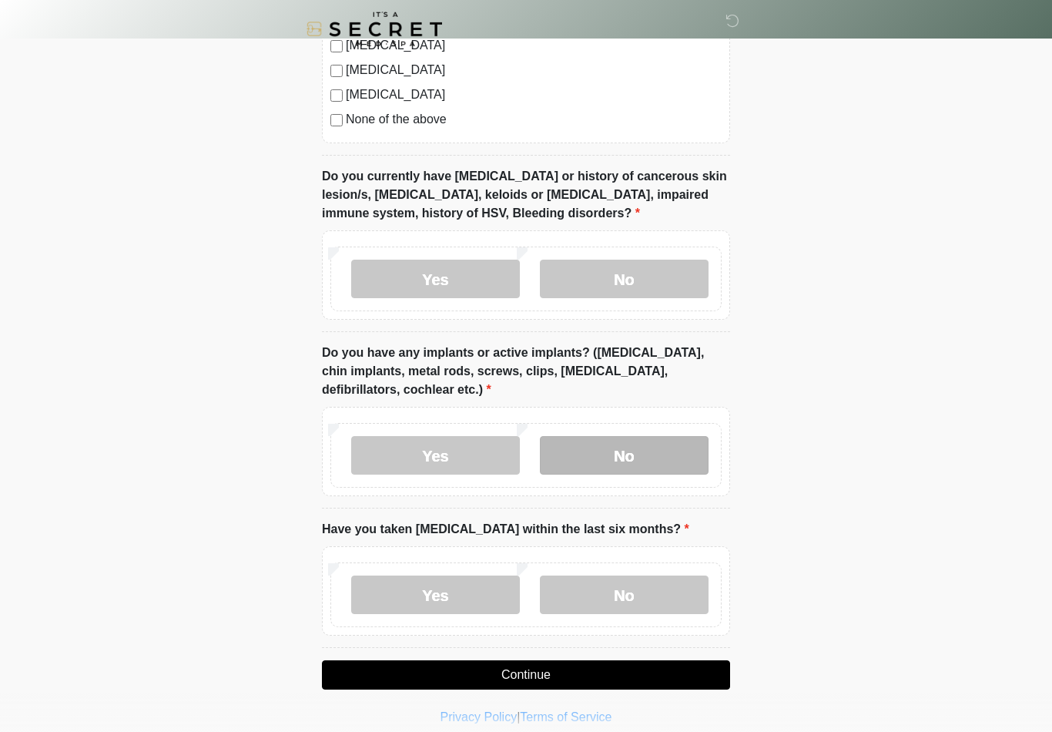
click at [587, 459] on label "No" at bounding box center [624, 455] width 169 height 39
click at [609, 595] on label "No" at bounding box center [624, 594] width 169 height 39
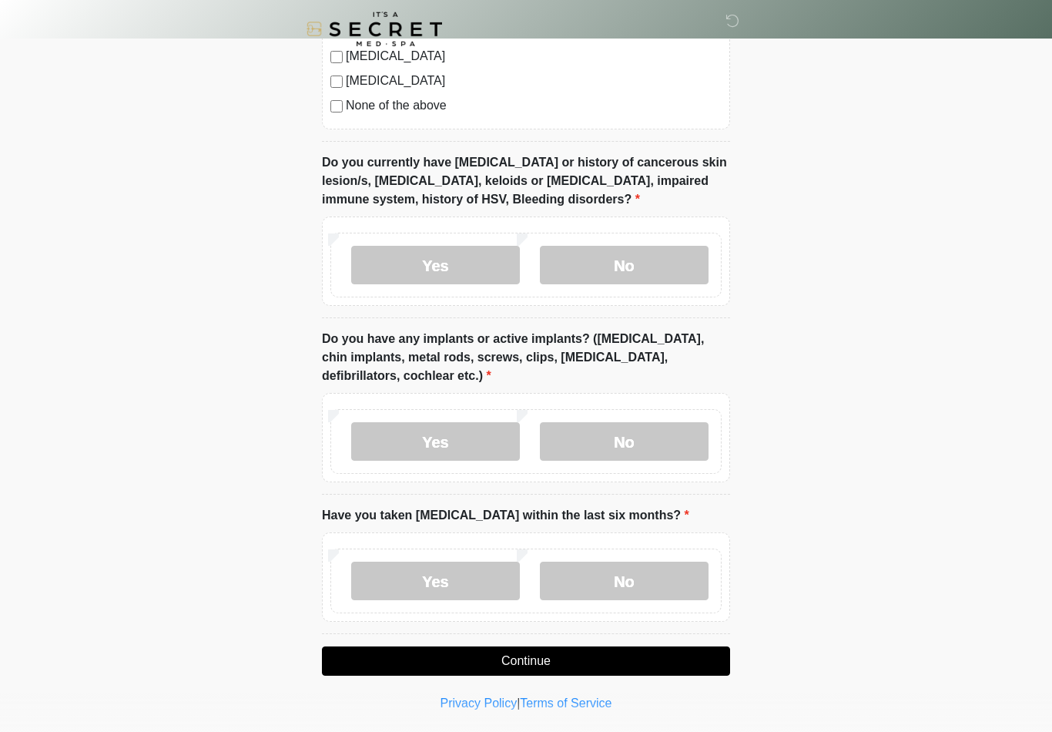
click at [497, 647] on button "Continue" at bounding box center [526, 660] width 408 height 29
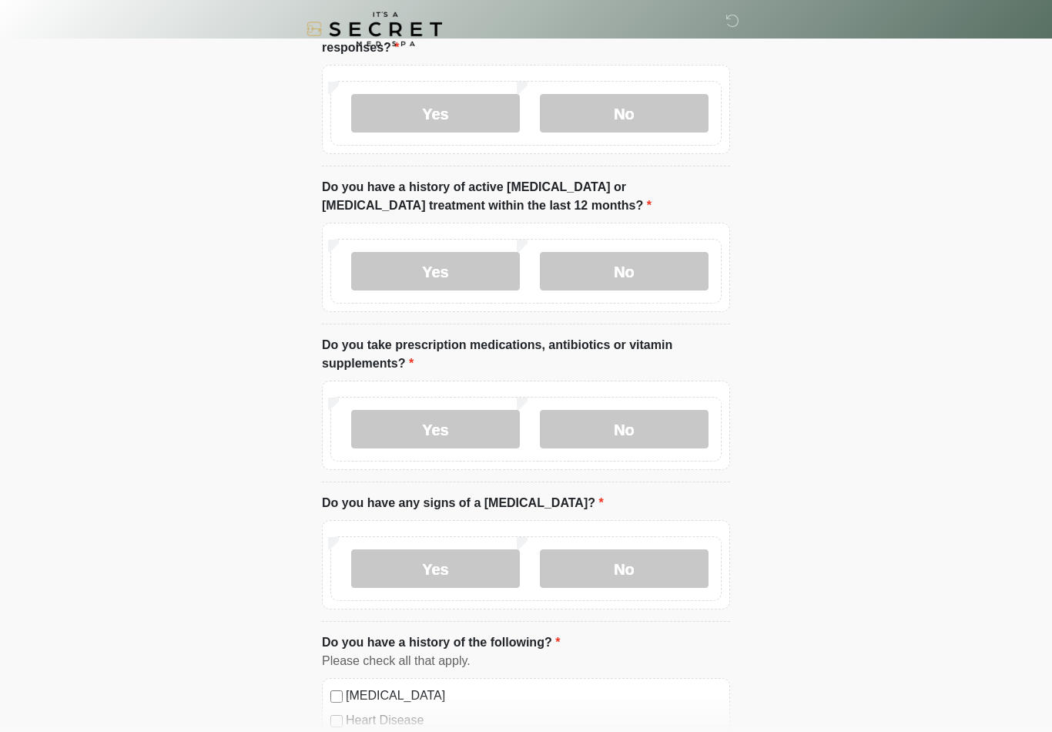
scroll to position [0, 0]
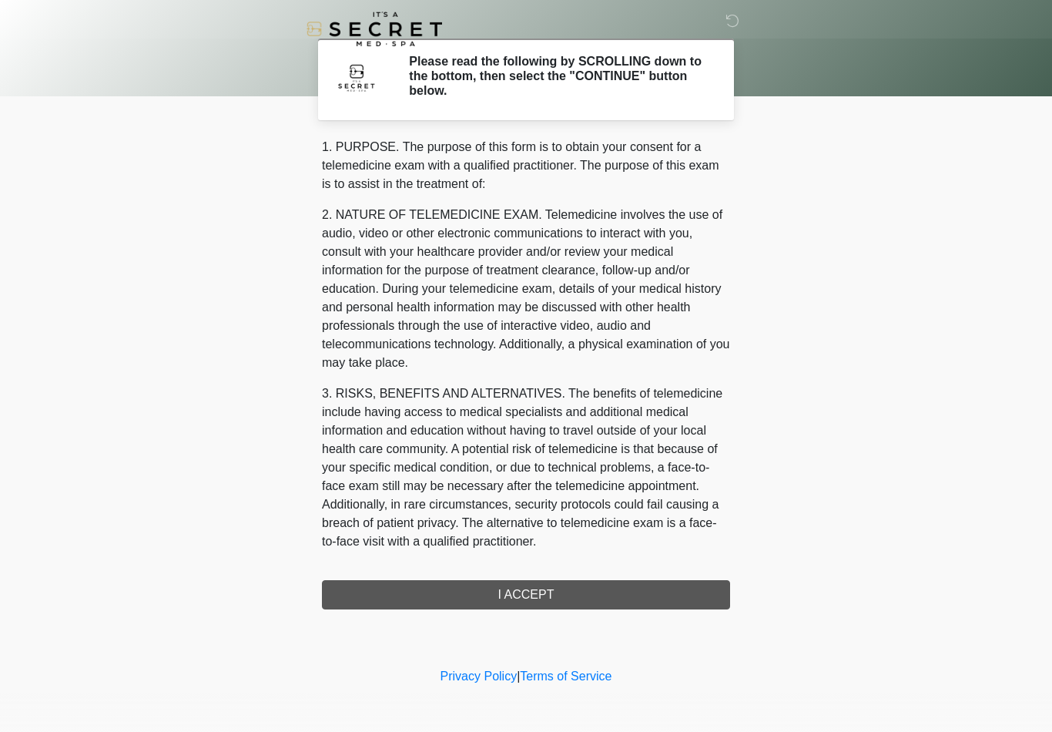
click at [443, 588] on div "1. PURPOSE. The purpose of this form is to obtain your consent for a telemedici…" at bounding box center [526, 373] width 408 height 471
click at [496, 582] on div "1. PURPOSE. The purpose of this form is to obtain your consent for a telemedici…" at bounding box center [526, 373] width 408 height 471
click at [511, 601] on div "1. PURPOSE. The purpose of this form is to obtain your consent for a telemedici…" at bounding box center [526, 373] width 408 height 471
click at [510, 600] on div "1. PURPOSE. The purpose of this form is to obtain your consent for a telemedici…" at bounding box center [526, 373] width 408 height 471
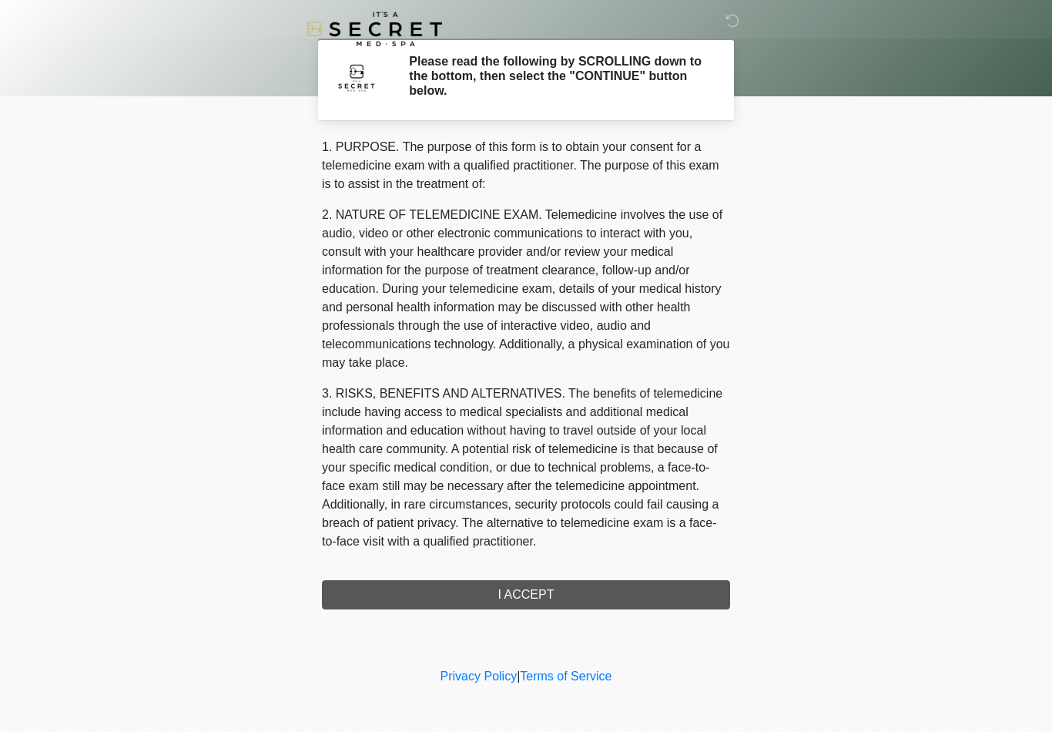
click at [497, 576] on div "1. PURPOSE. The purpose of this form is to obtain your consent for a telemedici…" at bounding box center [526, 373] width 408 height 471
click at [701, 577] on div "1. PURPOSE. The purpose of this form is to obtain your consent for a telemedici…" at bounding box center [526, 373] width 408 height 471
click at [703, 595] on div "1. PURPOSE. The purpose of this form is to obtain your consent for a telemedici…" at bounding box center [526, 373] width 408 height 471
click at [700, 596] on div "1. PURPOSE. The purpose of this form is to obtain your consent for a telemedici…" at bounding box center [526, 373] width 408 height 471
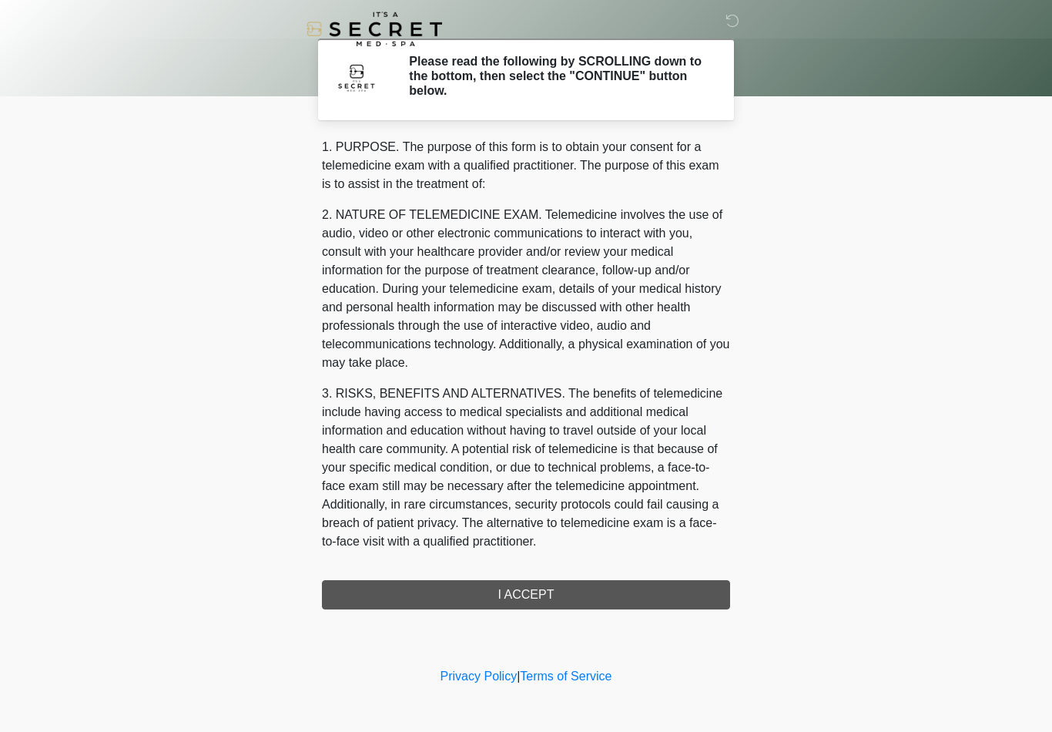
click at [514, 602] on div "1. PURPOSE. The purpose of this form is to obtain your consent for a telemedici…" at bounding box center [526, 373] width 408 height 471
click at [518, 583] on div "1. PURPOSE. The purpose of this form is to obtain your consent for a telemedici…" at bounding box center [526, 373] width 408 height 471
click at [569, 365] on p "2. NATURE OF TELEMEDICINE EXAM. Telemedicine involves the use of audio, video o…" at bounding box center [526, 289] width 408 height 166
click at [580, 351] on p "2. NATURE OF TELEMEDICINE EXAM. Telemedicine involves the use of audio, video o…" at bounding box center [526, 289] width 408 height 166
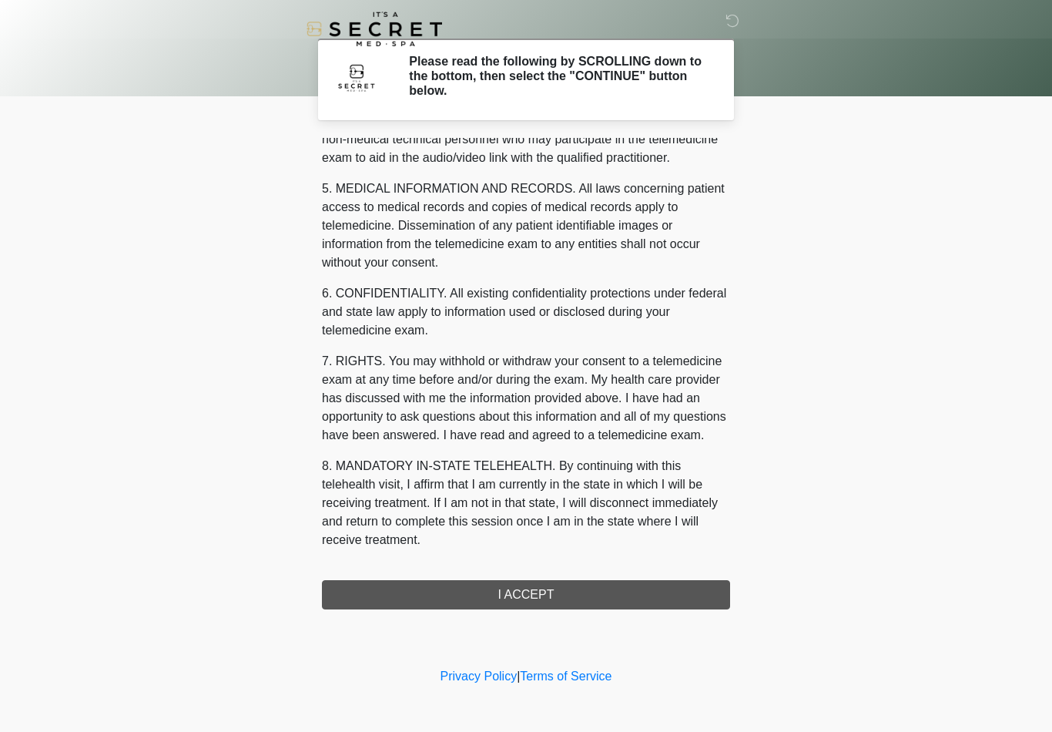
scroll to position [470, 0]
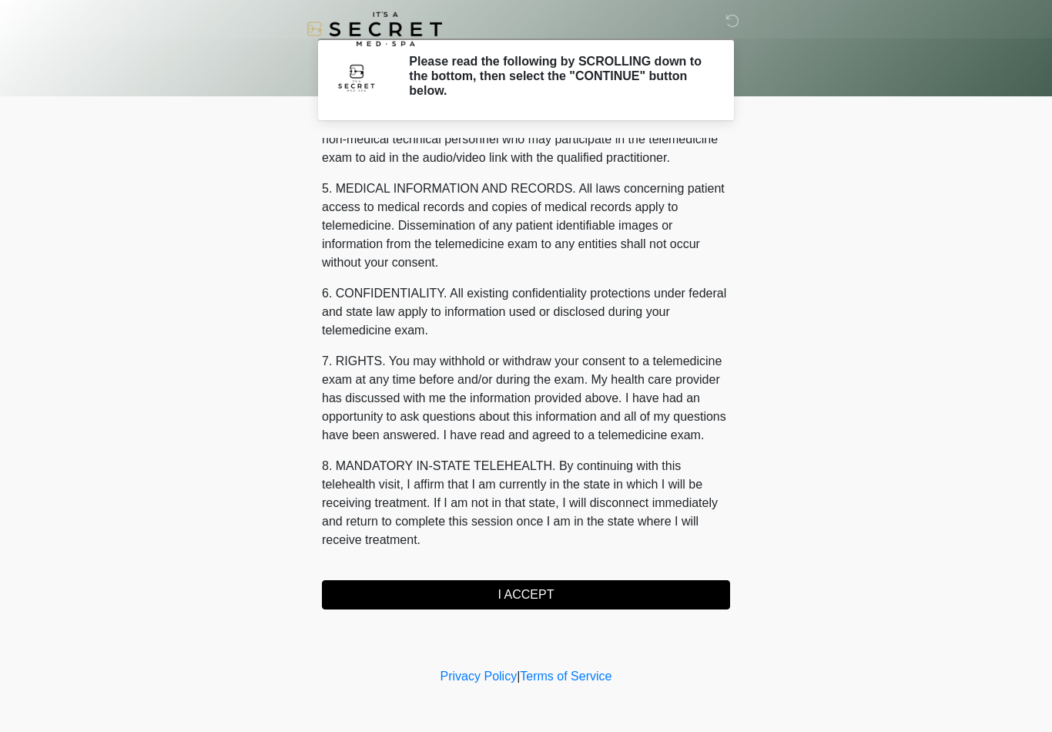
click at [475, 601] on button "I ACCEPT" at bounding box center [526, 594] width 408 height 29
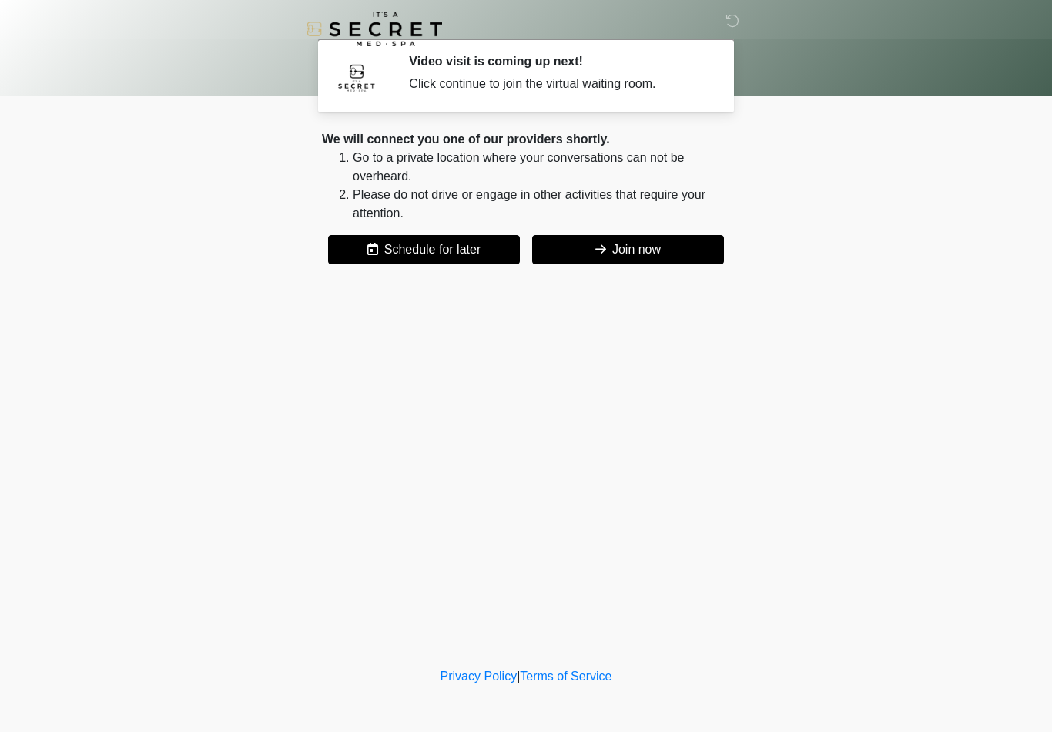
click at [592, 249] on button "Join now" at bounding box center [628, 249] width 192 height 29
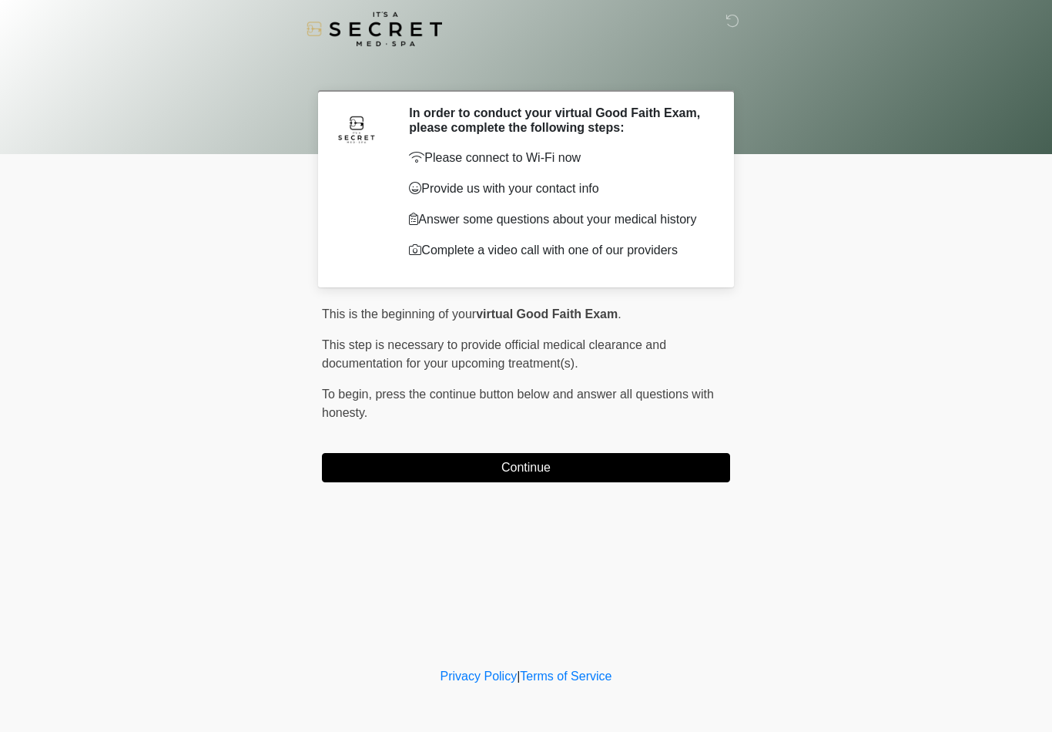
click at [682, 467] on button "Continue" at bounding box center [526, 467] width 408 height 29
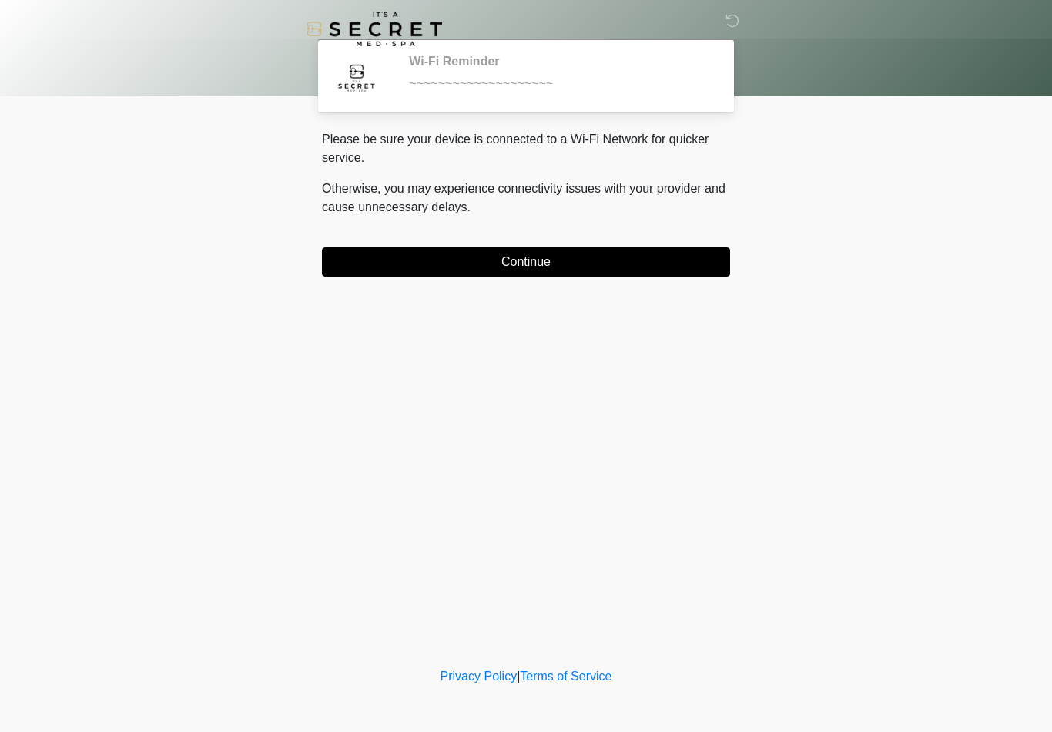
click at [719, 267] on button "Continue" at bounding box center [526, 261] width 408 height 29
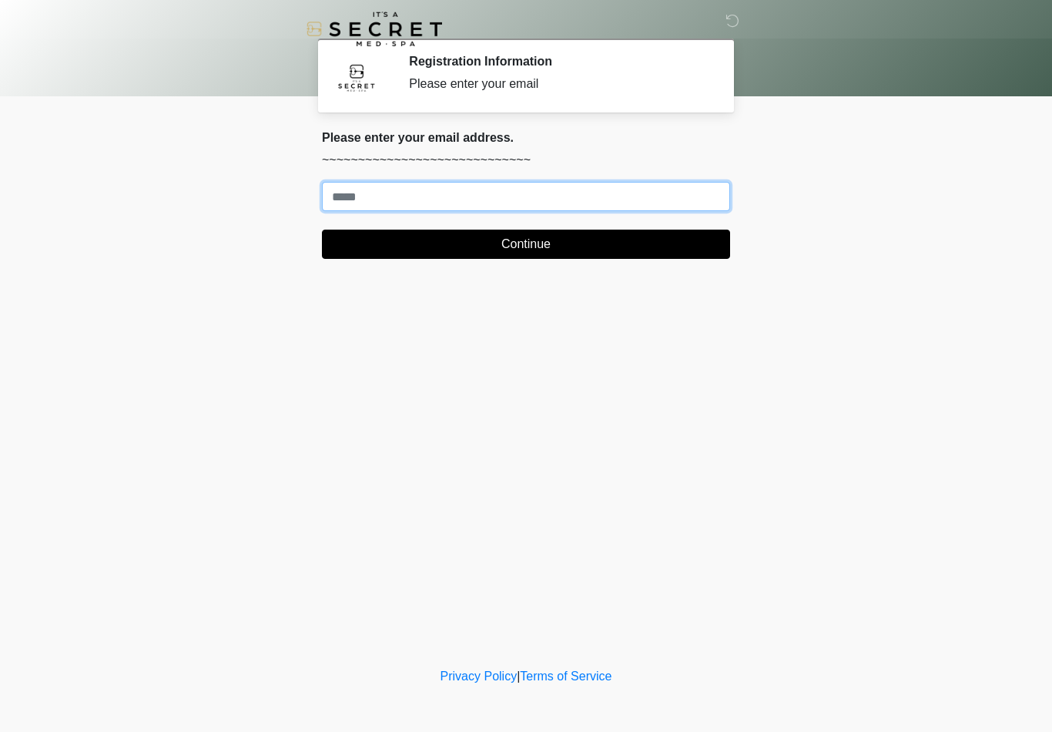
click at [695, 190] on input "Where should we email your treatment plan?" at bounding box center [526, 196] width 408 height 29
type input "**********"
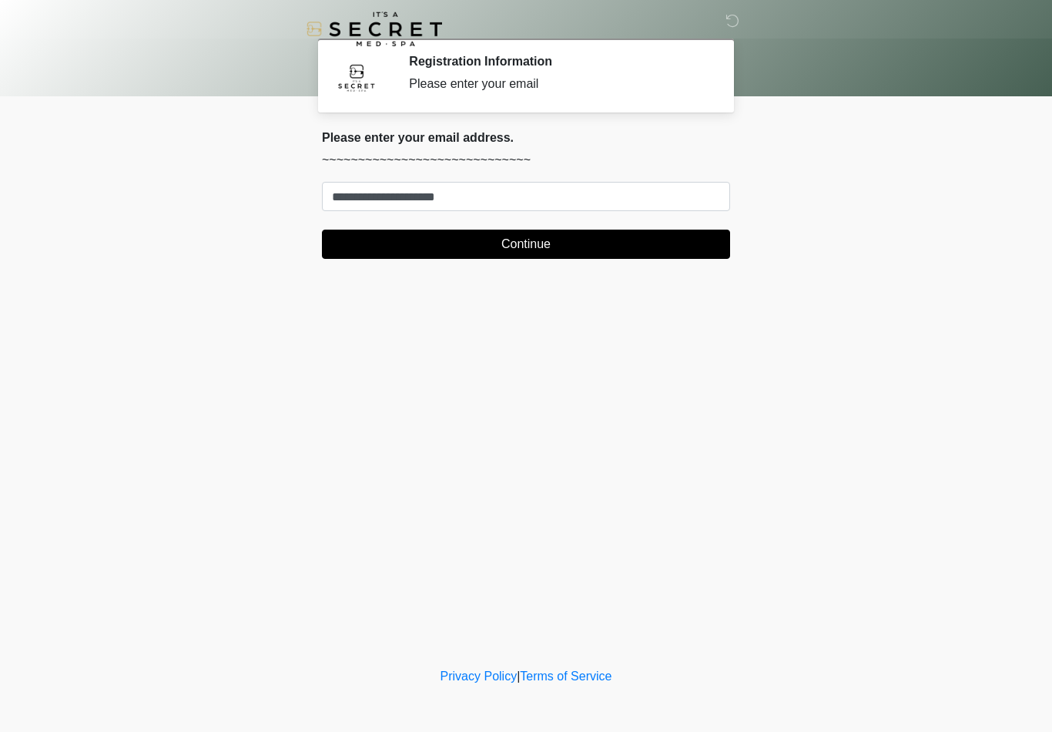
click at [583, 226] on form "**********" at bounding box center [526, 220] width 408 height 77
click at [564, 252] on button "Continue" at bounding box center [526, 244] width 408 height 29
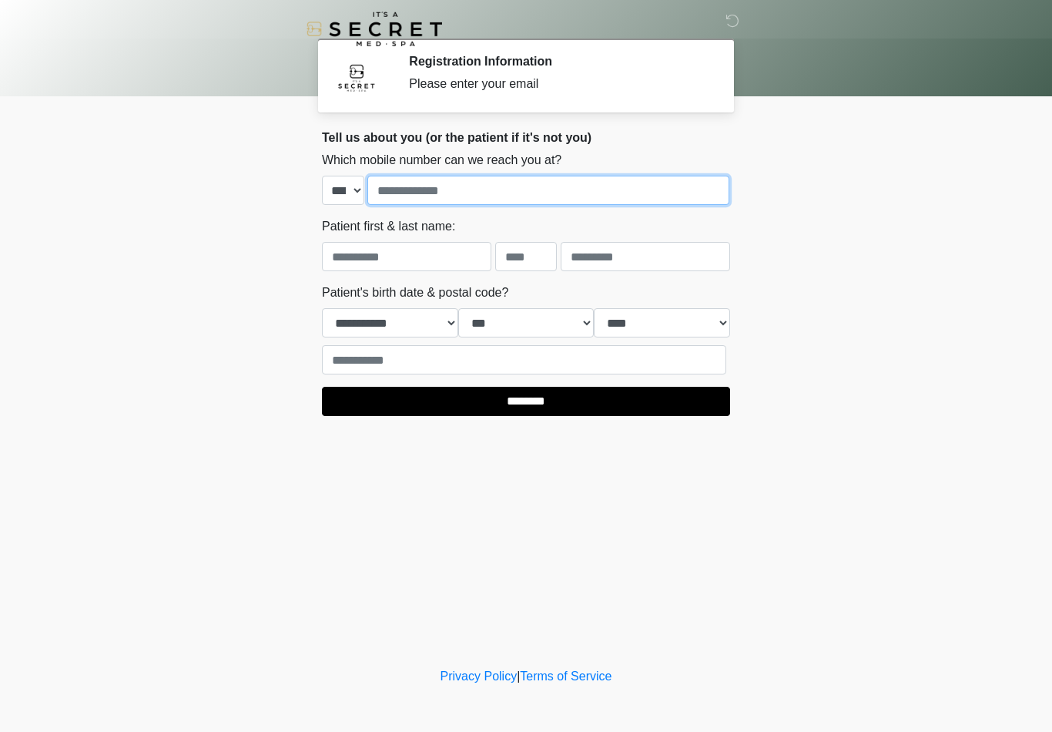
click at [554, 185] on input "tel" at bounding box center [548, 190] width 362 height 29
type input "**********"
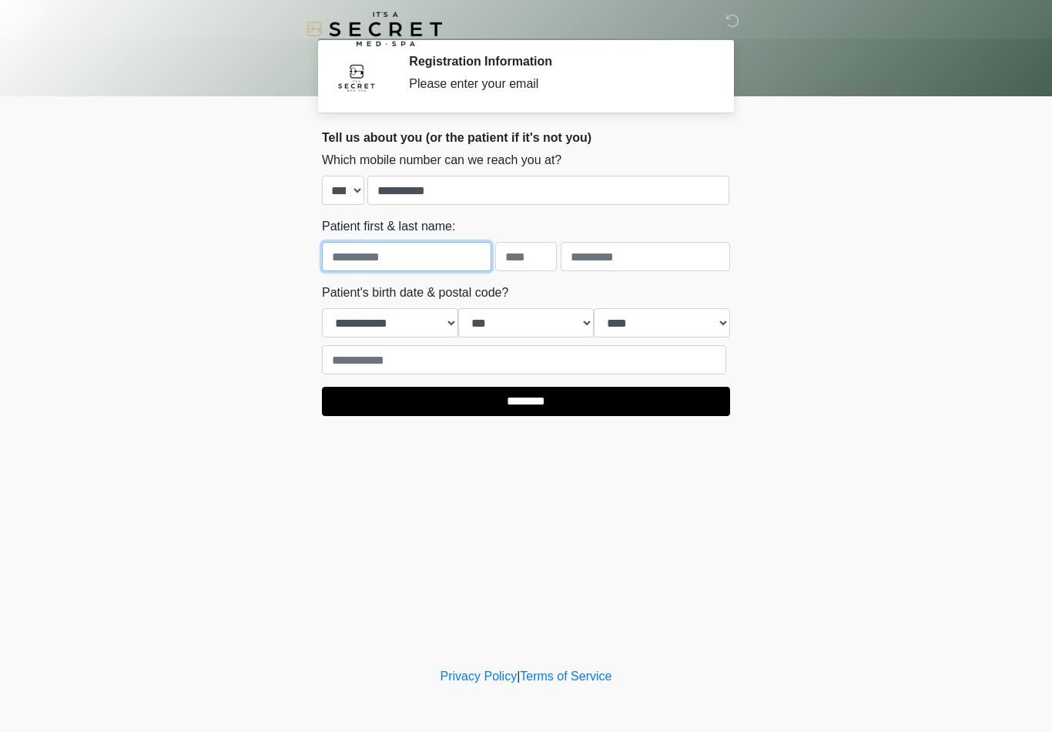
click at [429, 250] on input "text" at bounding box center [406, 256] width 169 height 29
type input "*"
type input "******"
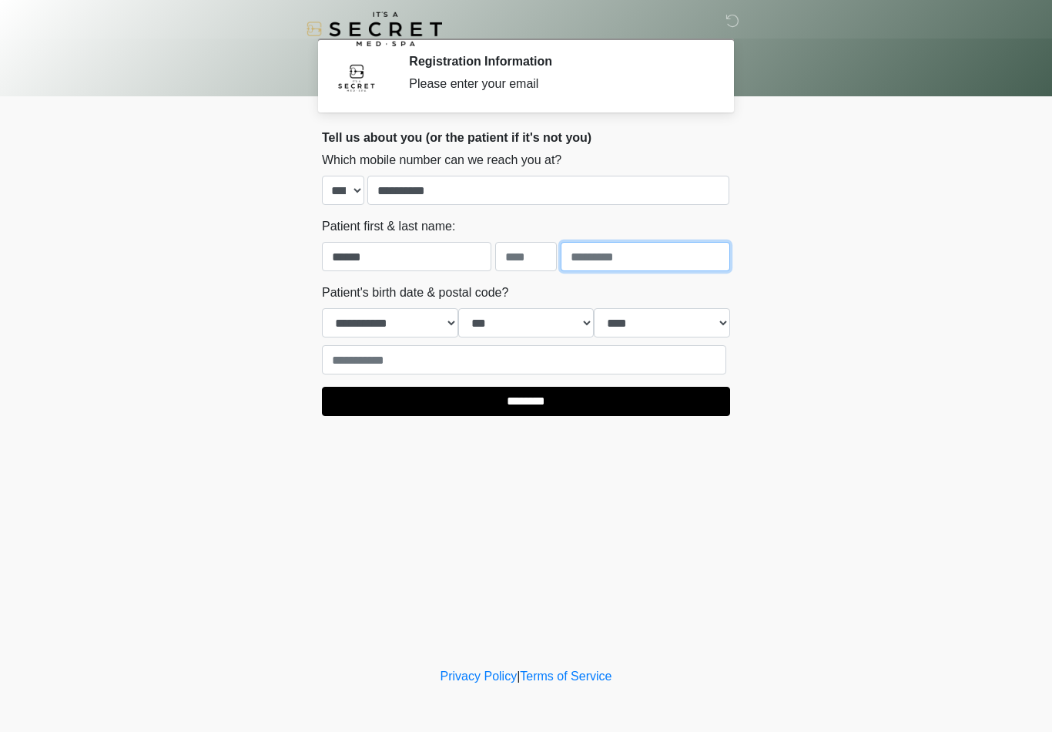
click at [643, 263] on input "text" at bounding box center [645, 256] width 169 height 29
type input "*****"
click at [415, 318] on select "**********" at bounding box center [390, 322] width 136 height 29
select select "*"
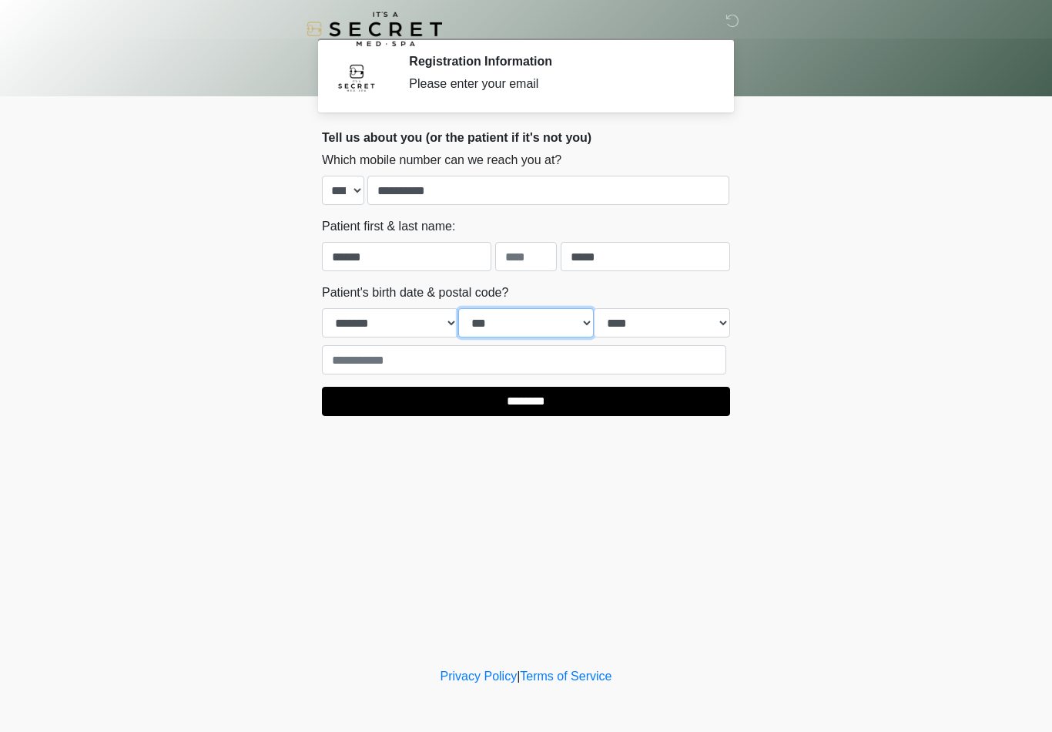
click at [551, 327] on select "*** * * * * * * * * * ** ** ** ** ** ** ** ** ** ** ** ** ** ** ** ** ** ** ** …" at bounding box center [526, 322] width 136 height 29
click at [585, 316] on select "*** * * * * * * * * * ** ** ** ** ** ** ** ** ** ** ** ** ** ** ** ** ** ** ** …" at bounding box center [526, 322] width 136 height 29
select select "**"
click at [682, 327] on select "**** **** **** **** **** **** **** **** **** **** **** **** **** **** **** ****…" at bounding box center [662, 322] width 136 height 29
click at [724, 325] on select "**** **** **** **** **** **** **** **** **** **** **** **** **** **** **** ****…" at bounding box center [662, 322] width 136 height 29
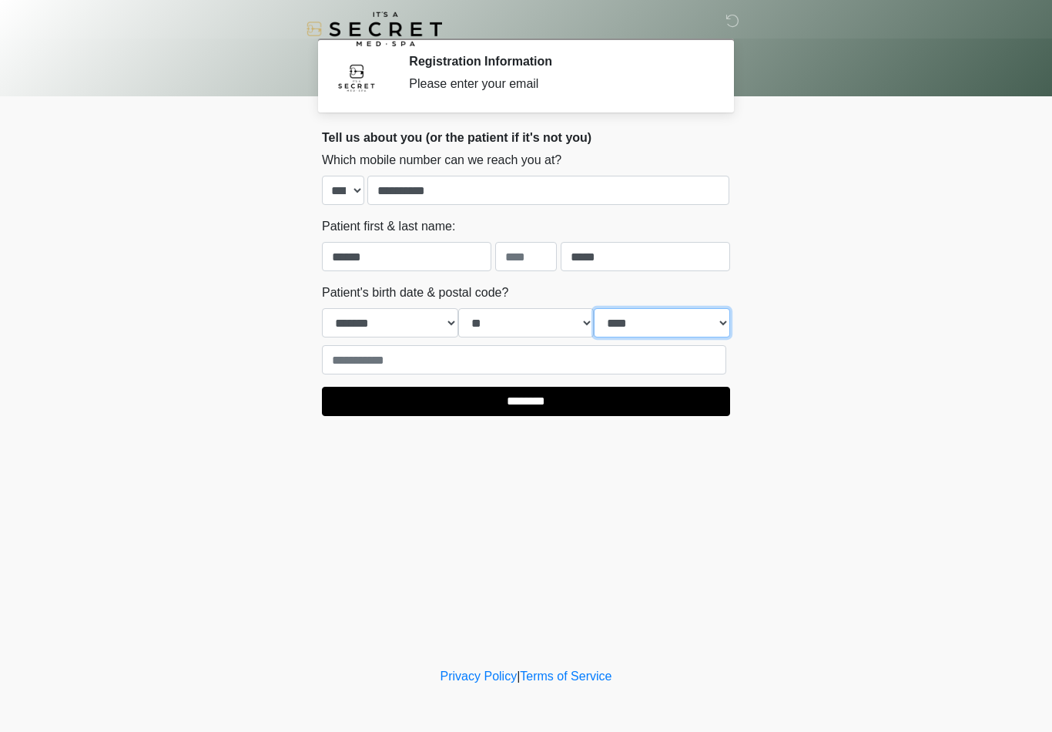
click at [699, 330] on select "**** **** **** **** **** **** **** **** **** **** **** **** **** **** **** ****…" at bounding box center [662, 322] width 136 height 29
select select "****"
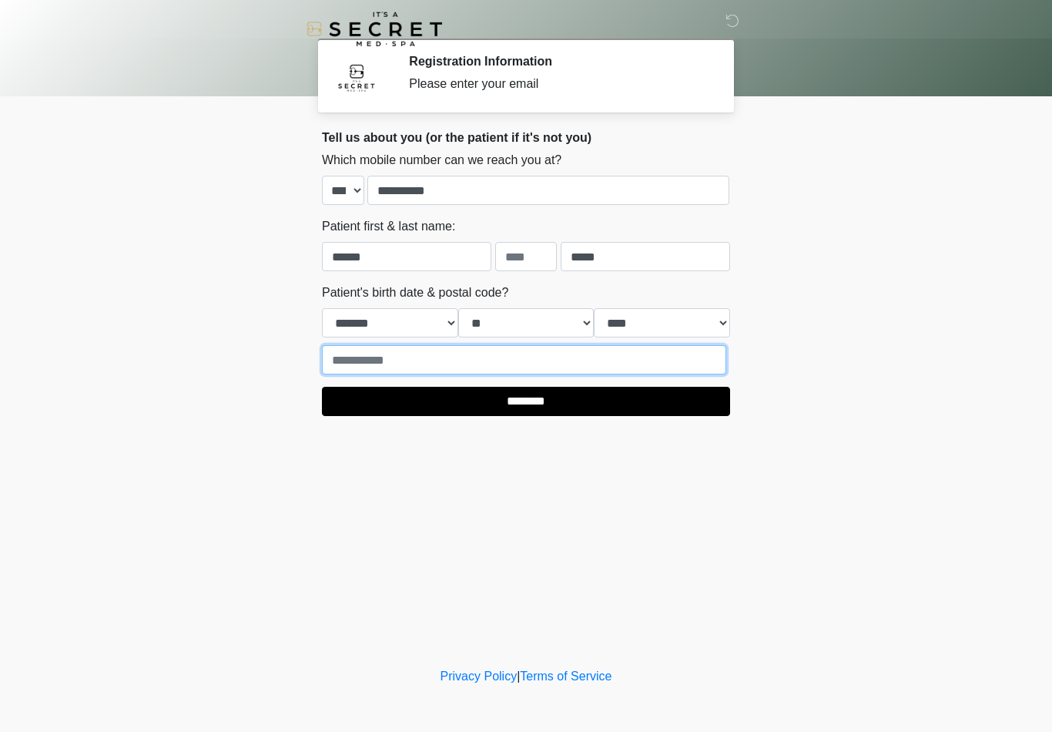
click at [664, 357] on input "text" at bounding box center [524, 359] width 404 height 29
type input "*****"
click at [561, 411] on input "********" at bounding box center [526, 401] width 408 height 29
